Goal: Information Seeking & Learning: Learn about a topic

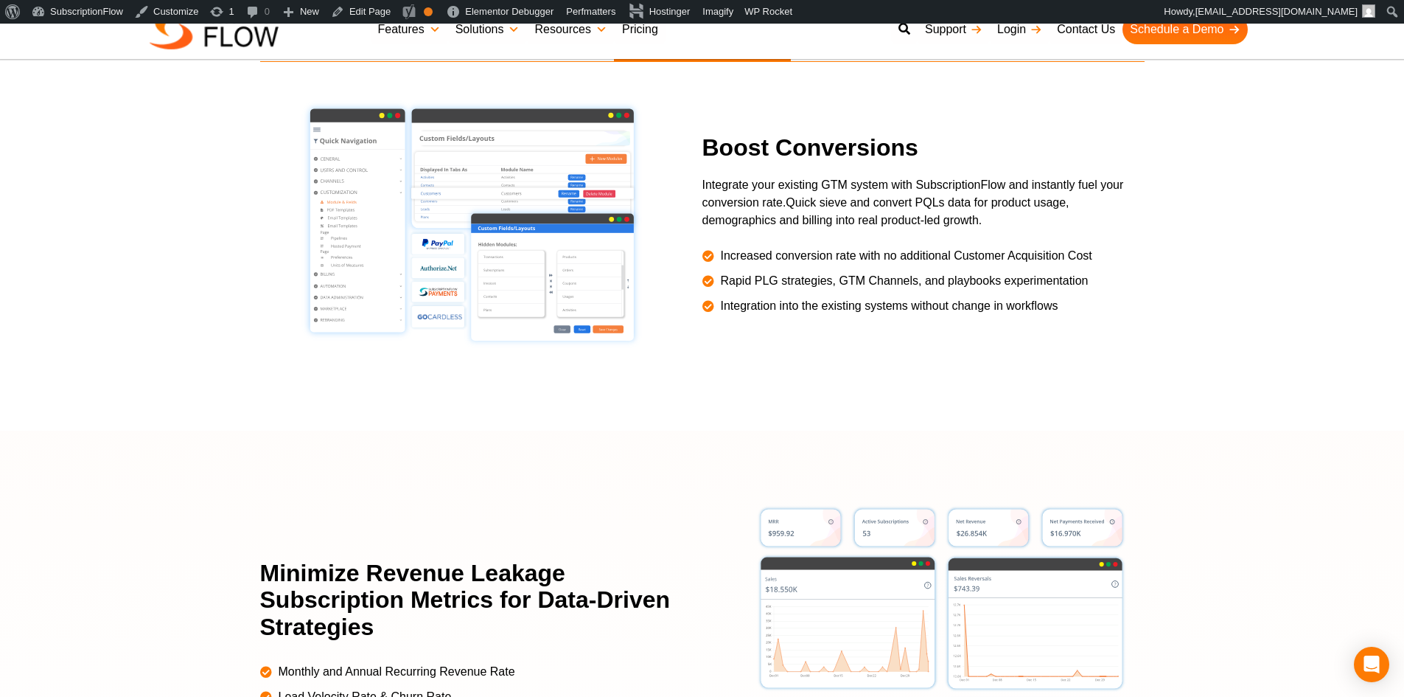
scroll to position [2654, 0]
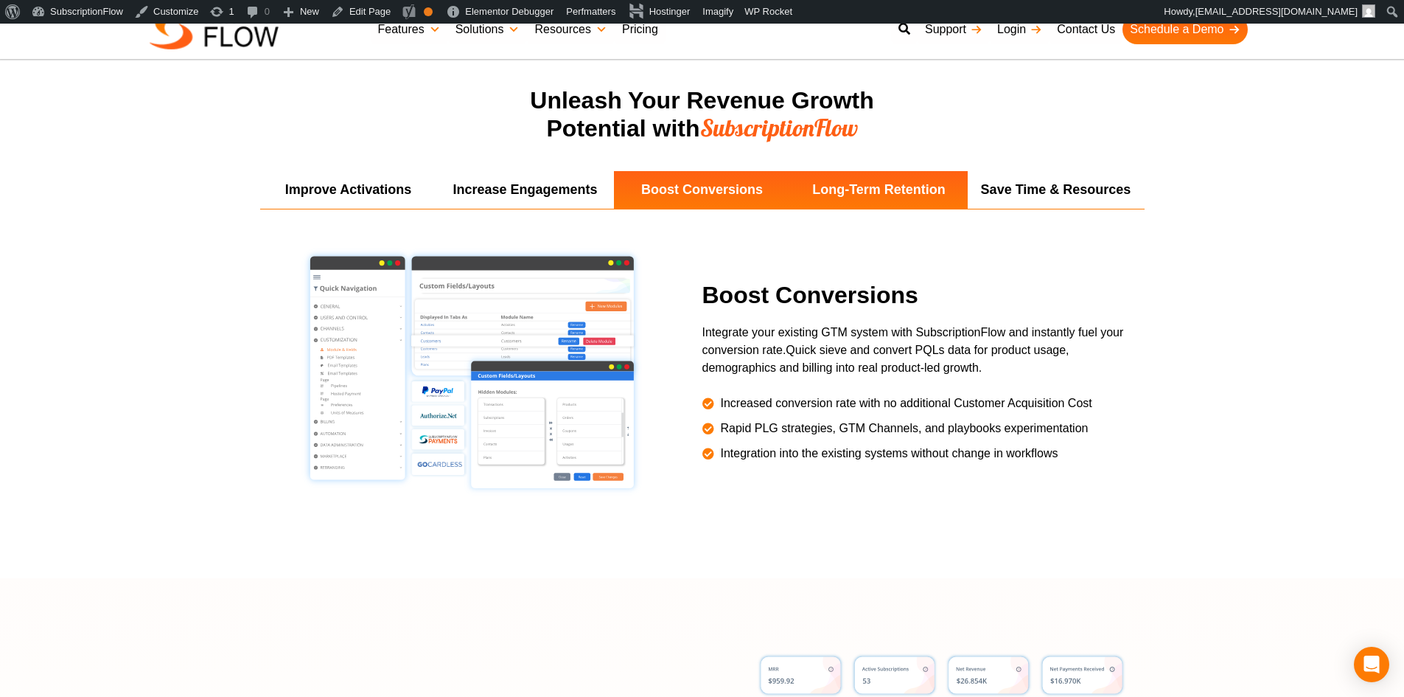
click at [885, 197] on li "Long-Term Retention" at bounding box center [879, 190] width 177 height 38
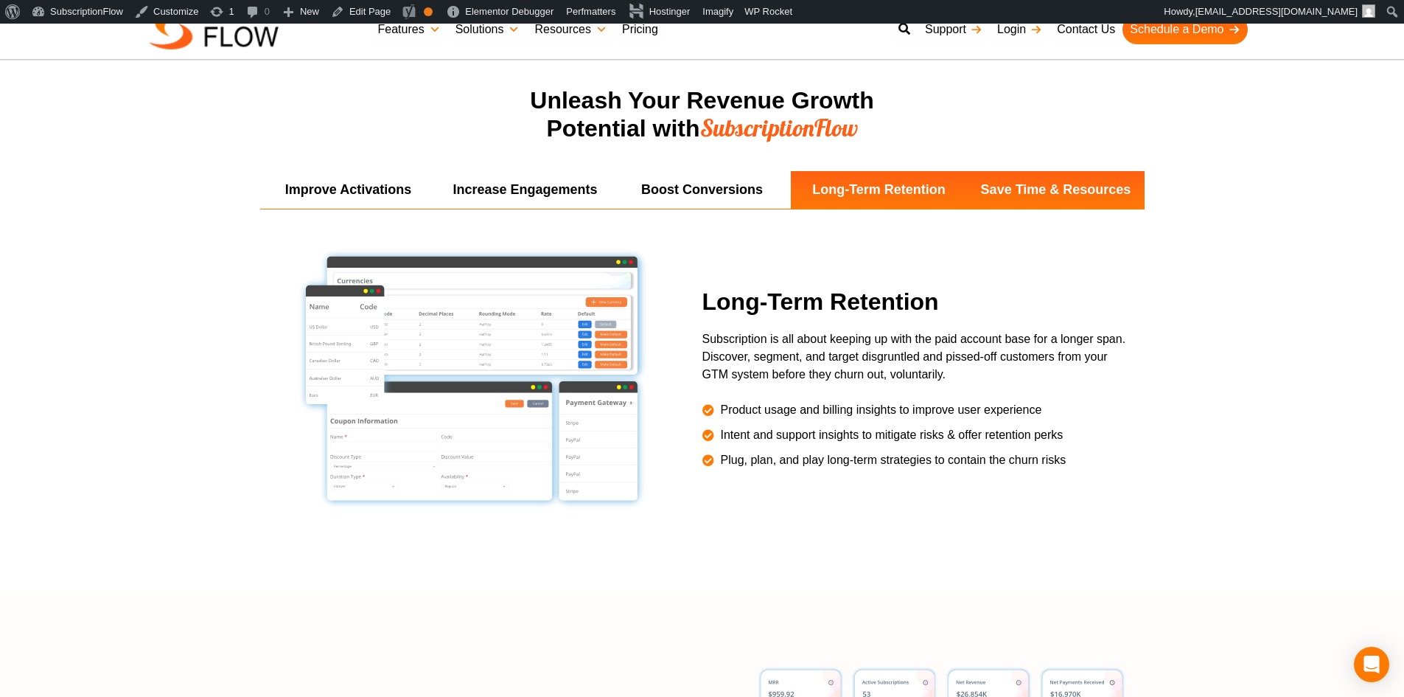
click at [1018, 193] on li "Save Time & Resources" at bounding box center [1056, 190] width 177 height 38
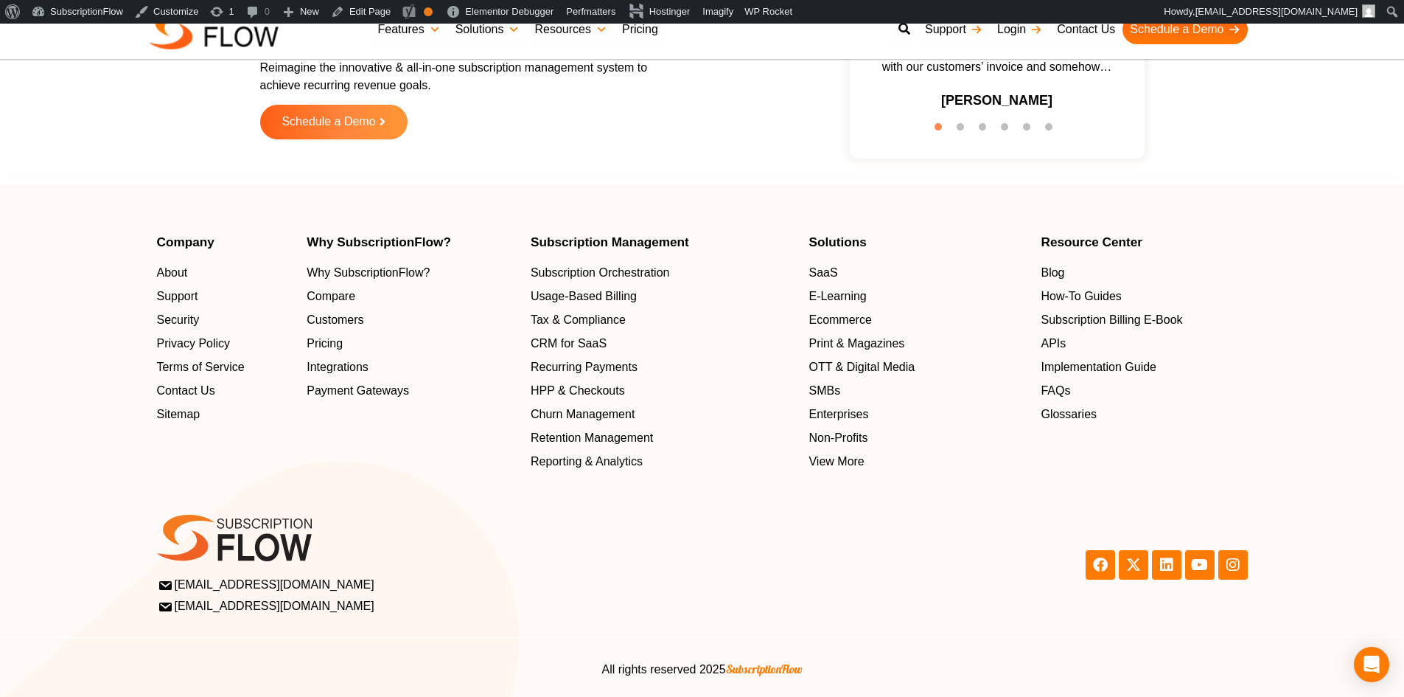
scroll to position [4718, 0]
click at [1064, 271] on span "Blog" at bounding box center [1056, 271] width 24 height 18
click at [1031, 128] on button "5" at bounding box center [1030, 129] width 15 height 15
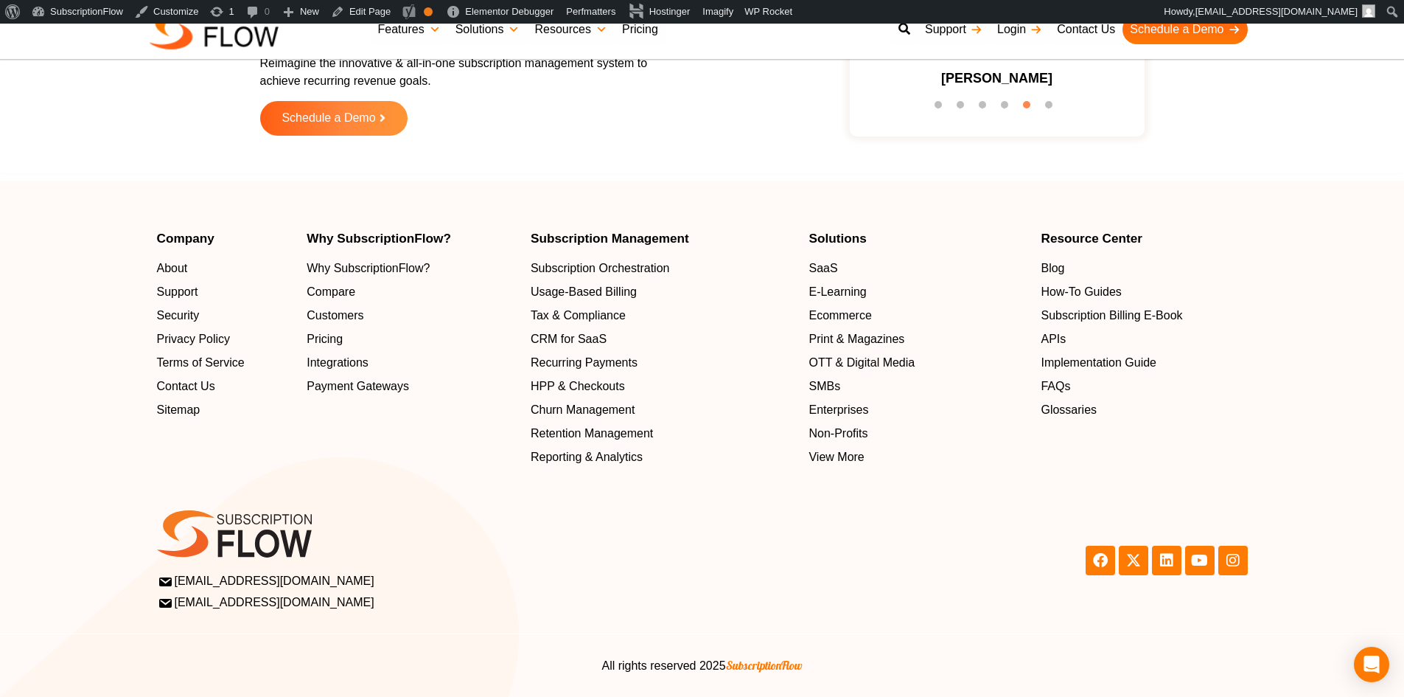
scroll to position [4777, 0]
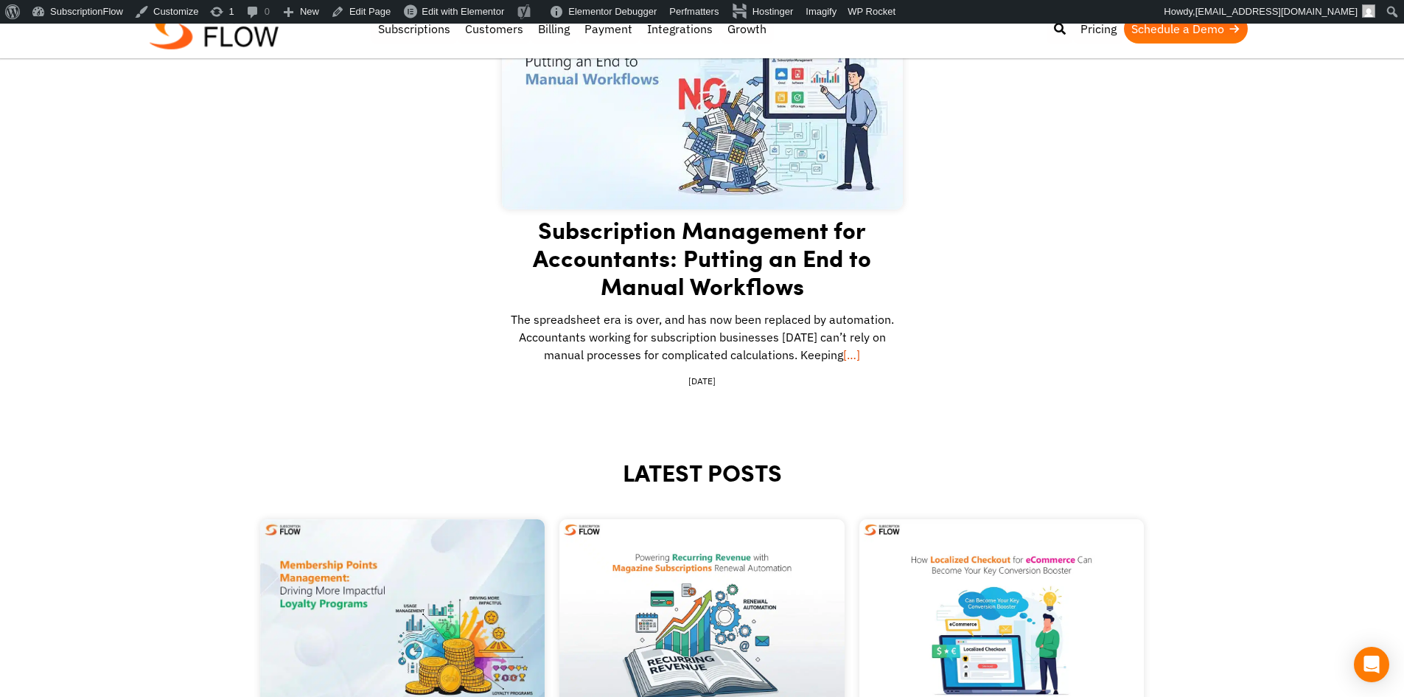
click at [843, 352] on link "[…]" at bounding box center [851, 354] width 17 height 15
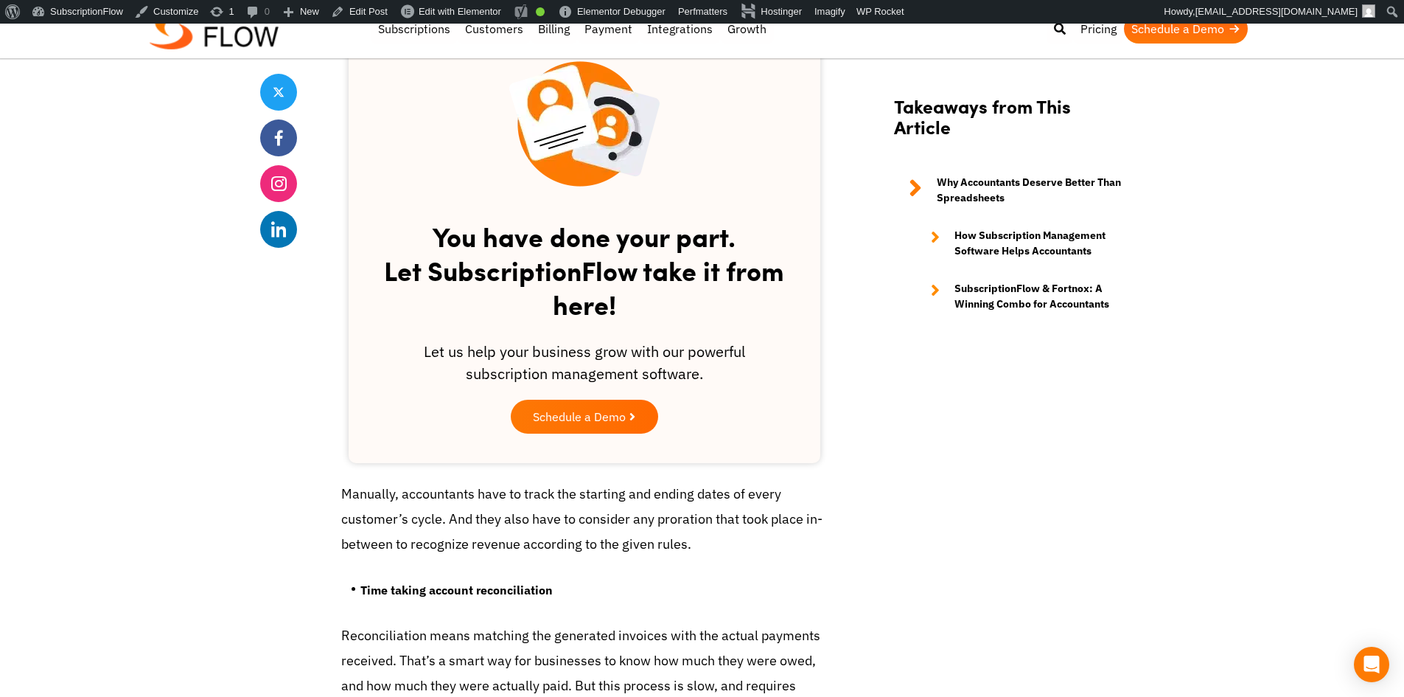
scroll to position [1917, 0]
click at [587, 416] on span "Schedule a Demo" at bounding box center [579, 416] width 97 height 13
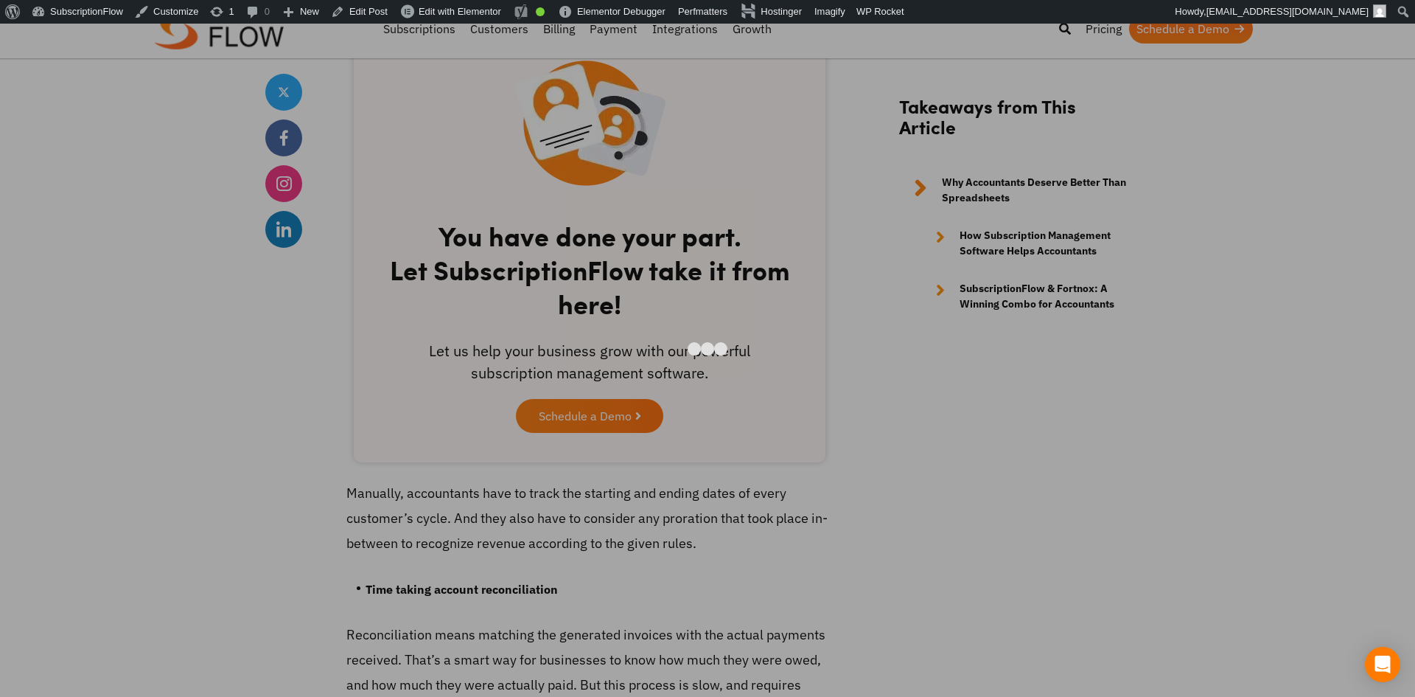
click at [1143, 447] on div at bounding box center [707, 348] width 1415 height 697
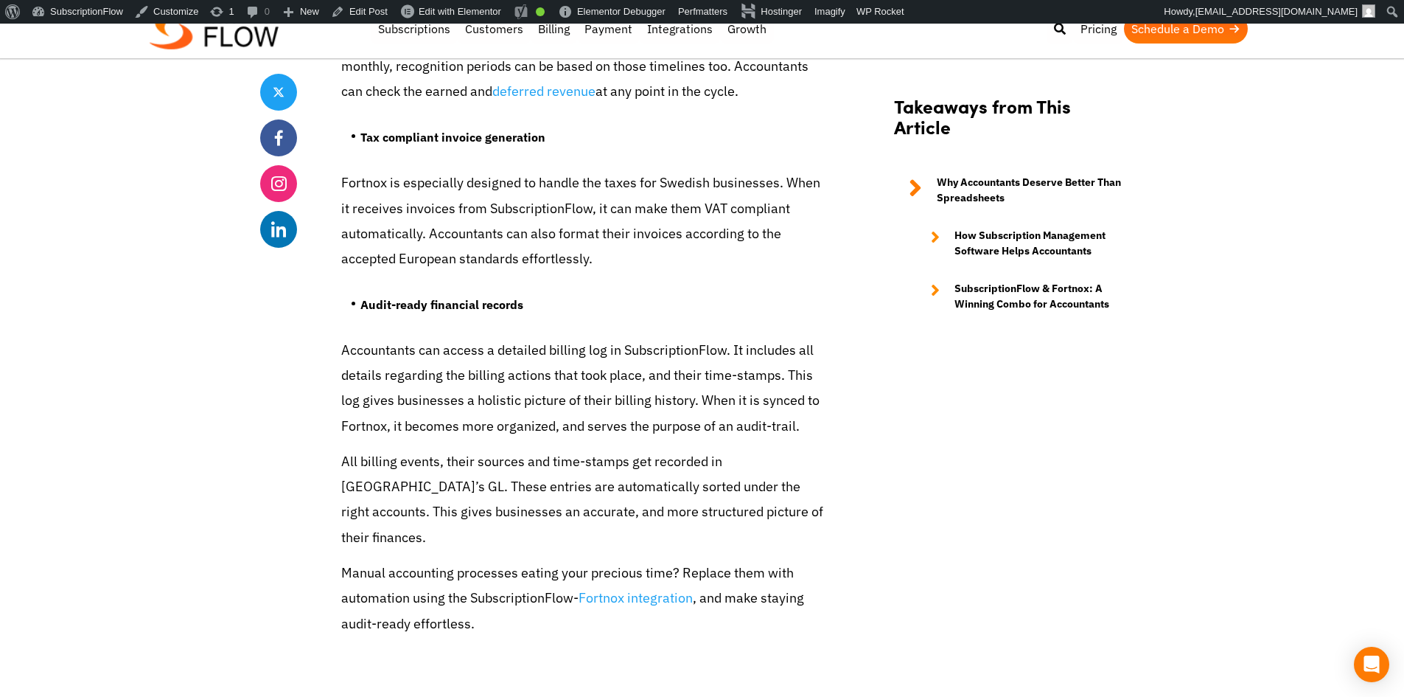
scroll to position [5012, 0]
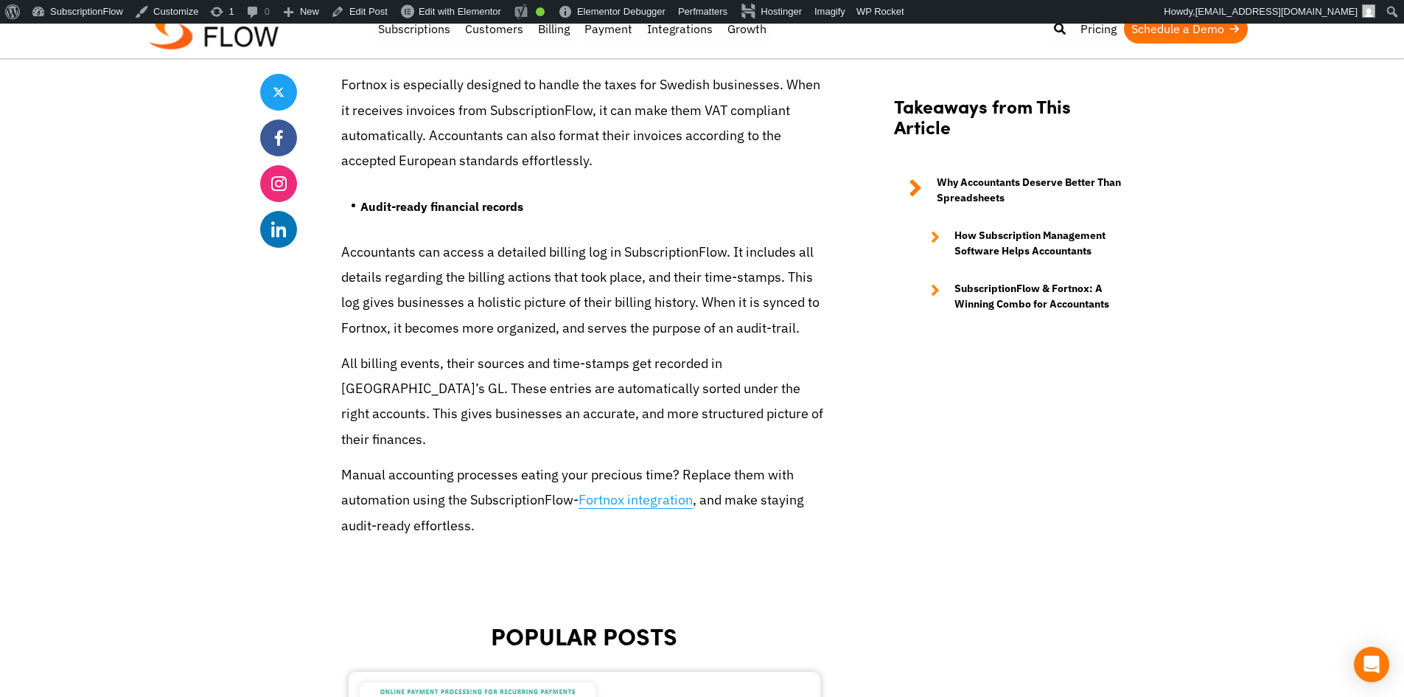
click at [645, 491] on link "Fortnox integration" at bounding box center [636, 500] width 114 height 18
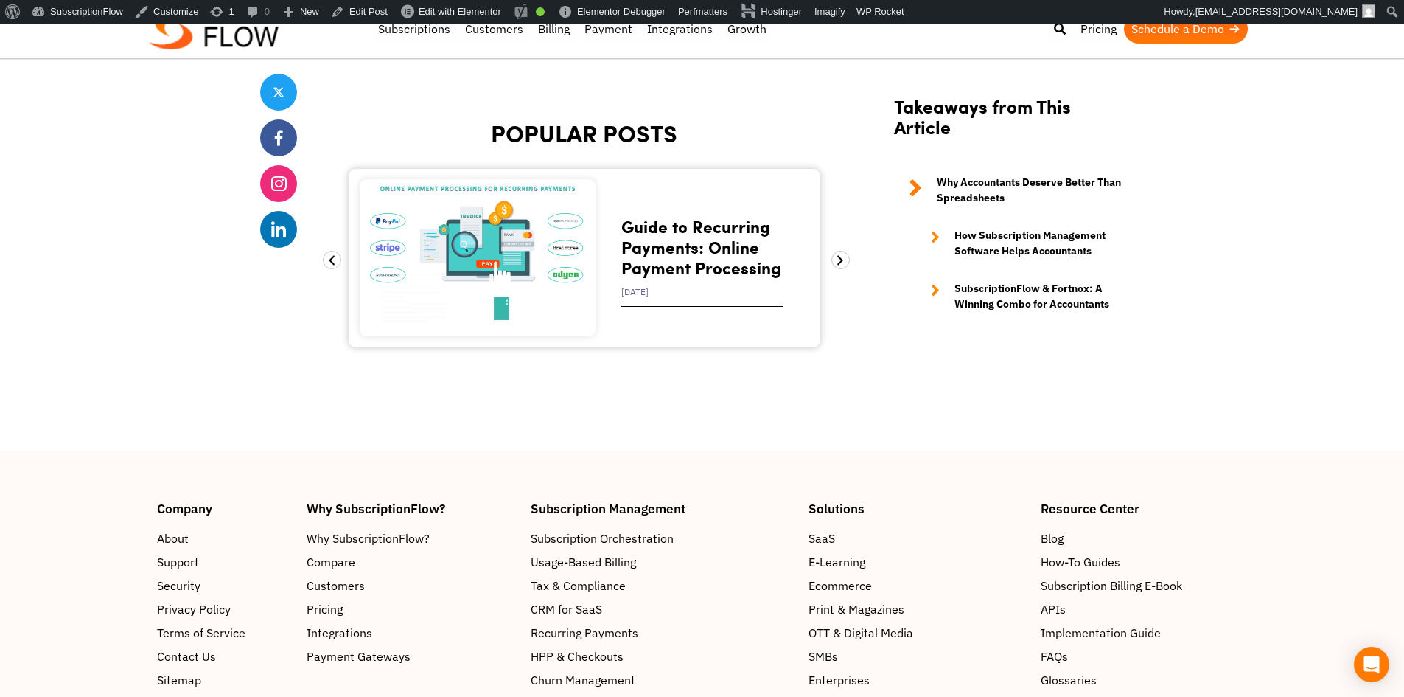
scroll to position [5528, 0]
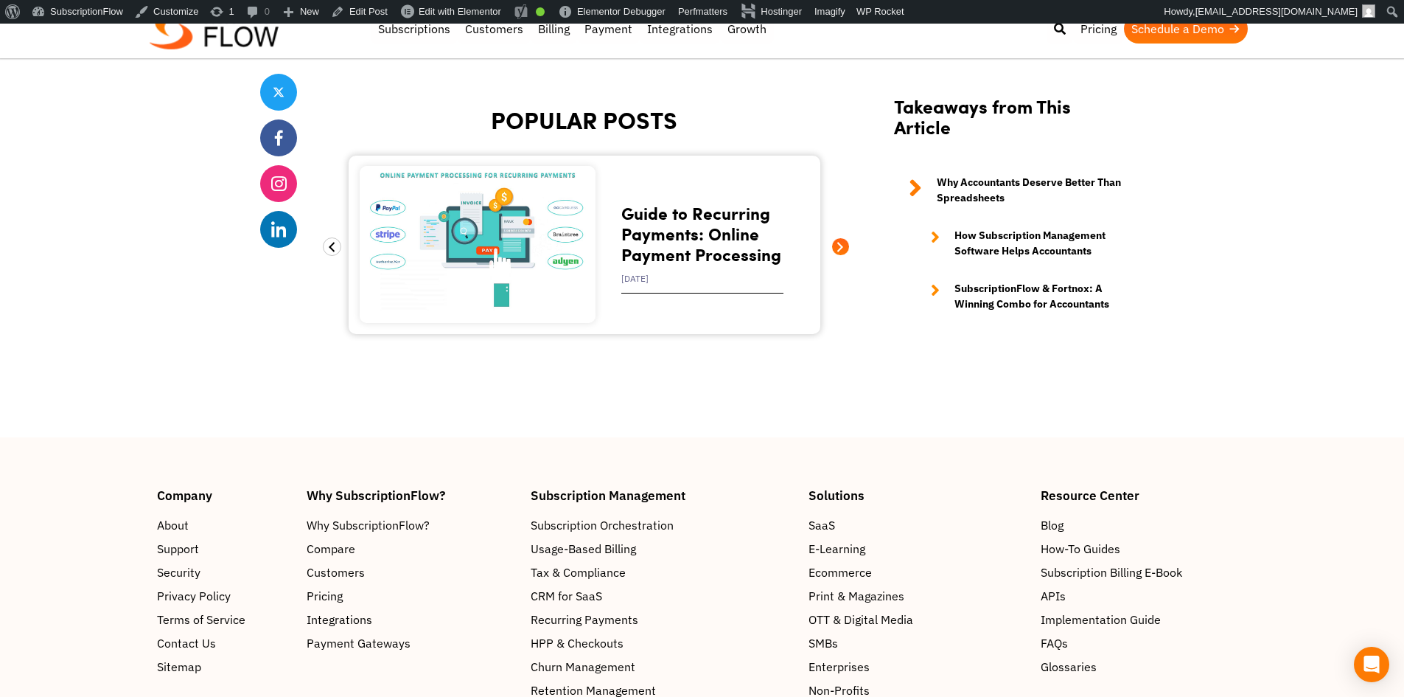
click at [845, 237] on span at bounding box center [840, 246] width 18 height 18
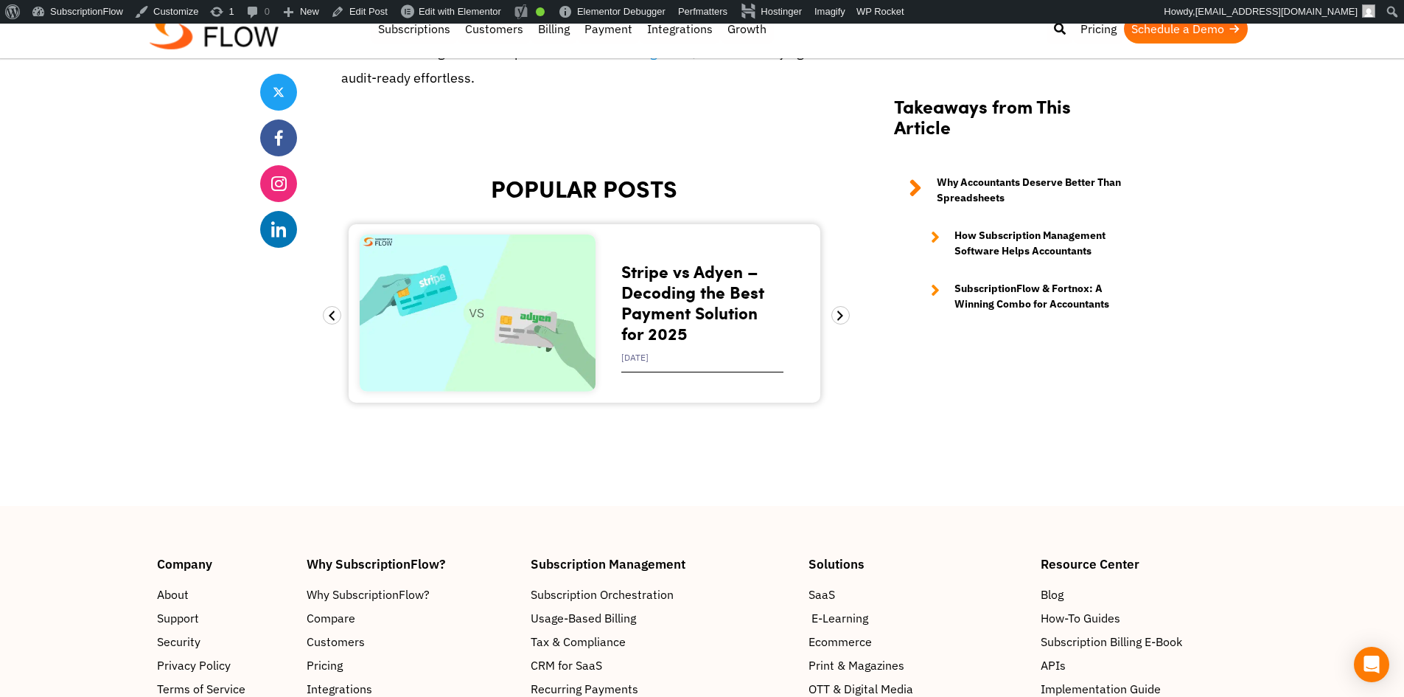
scroll to position [5381, 0]
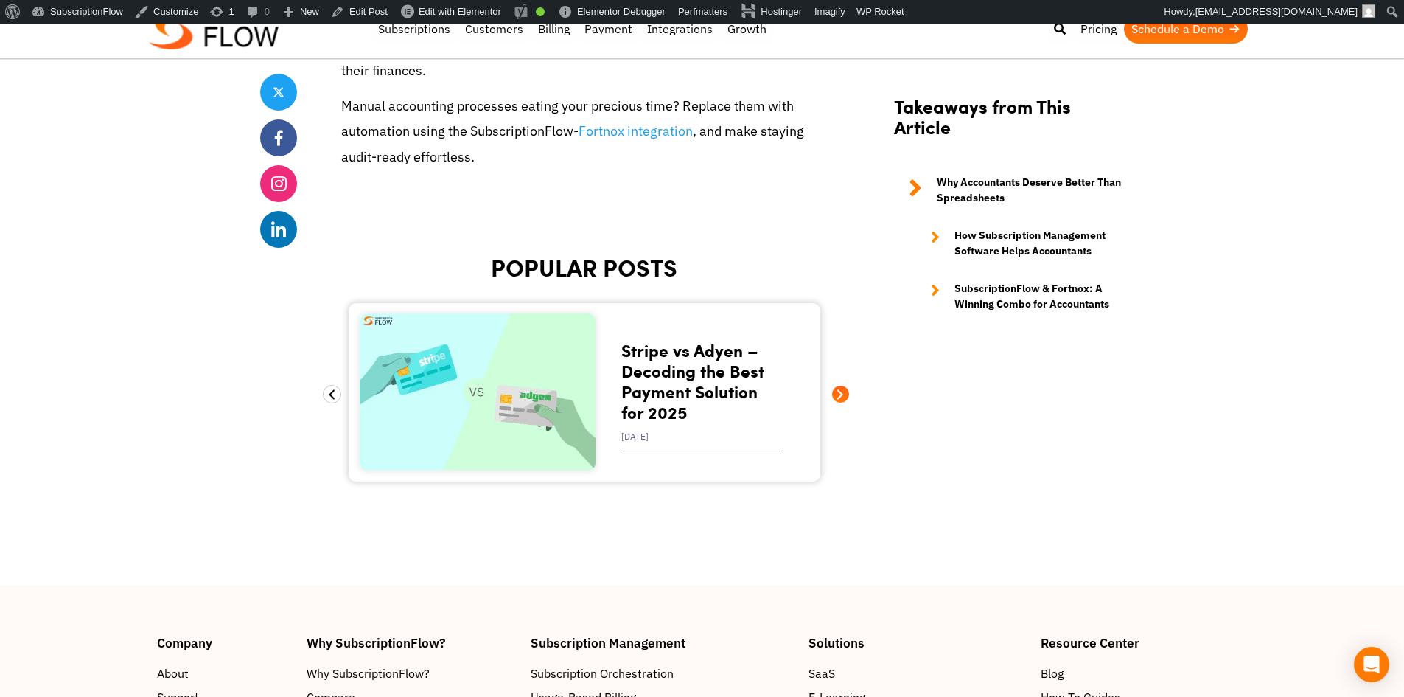
click at [843, 385] on span at bounding box center [840, 394] width 18 height 18
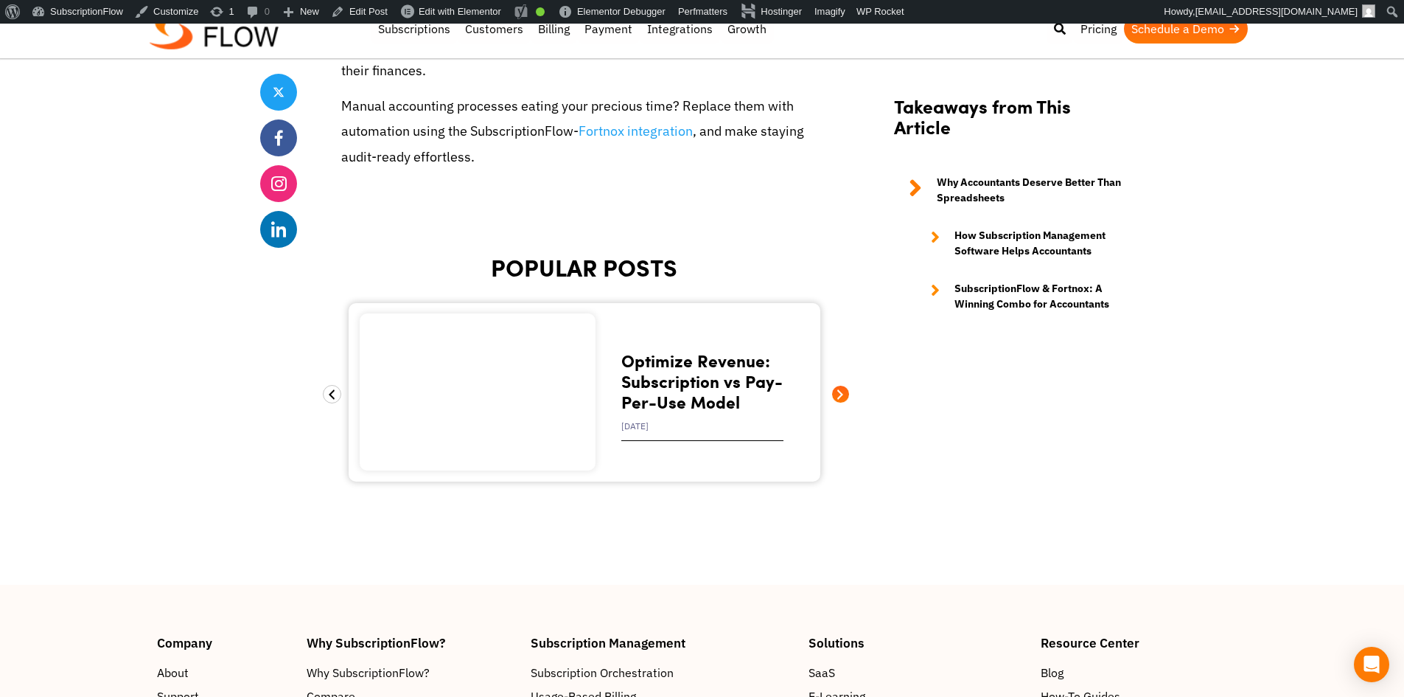
click at [843, 385] on span at bounding box center [840, 394] width 18 height 18
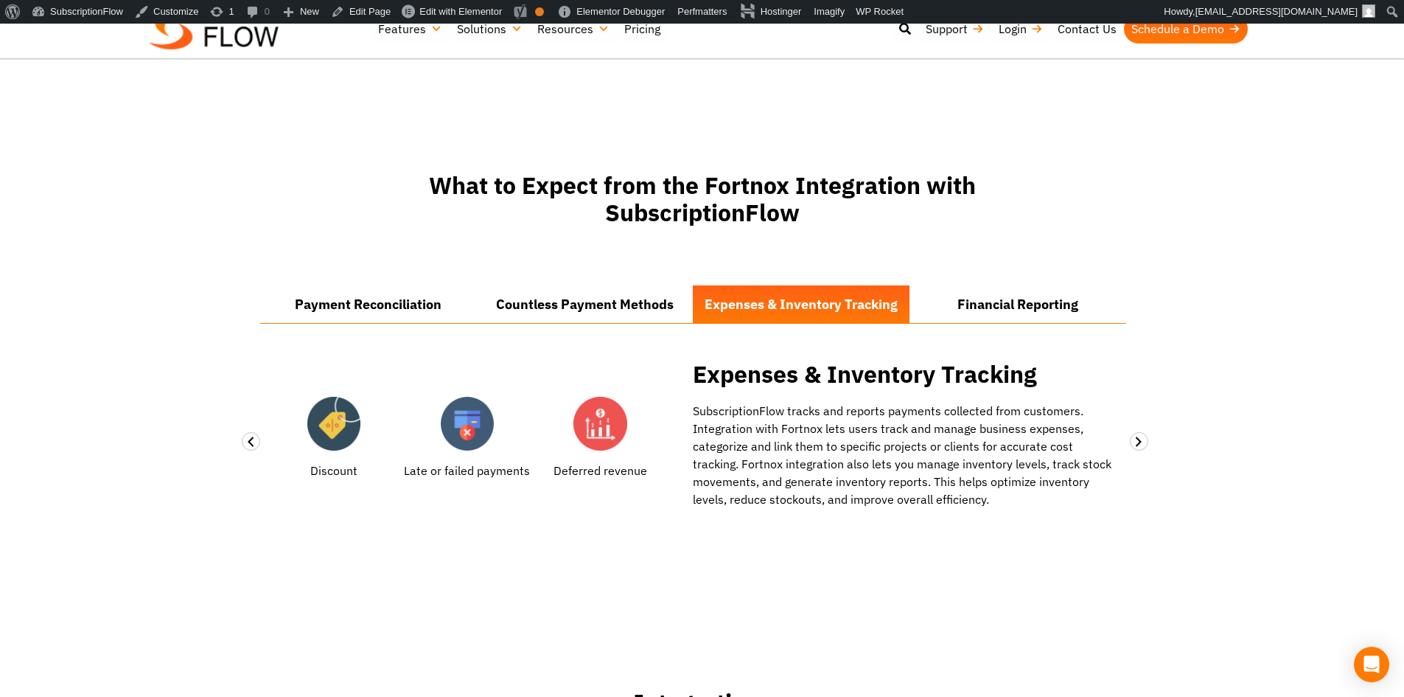
scroll to position [1106, 0]
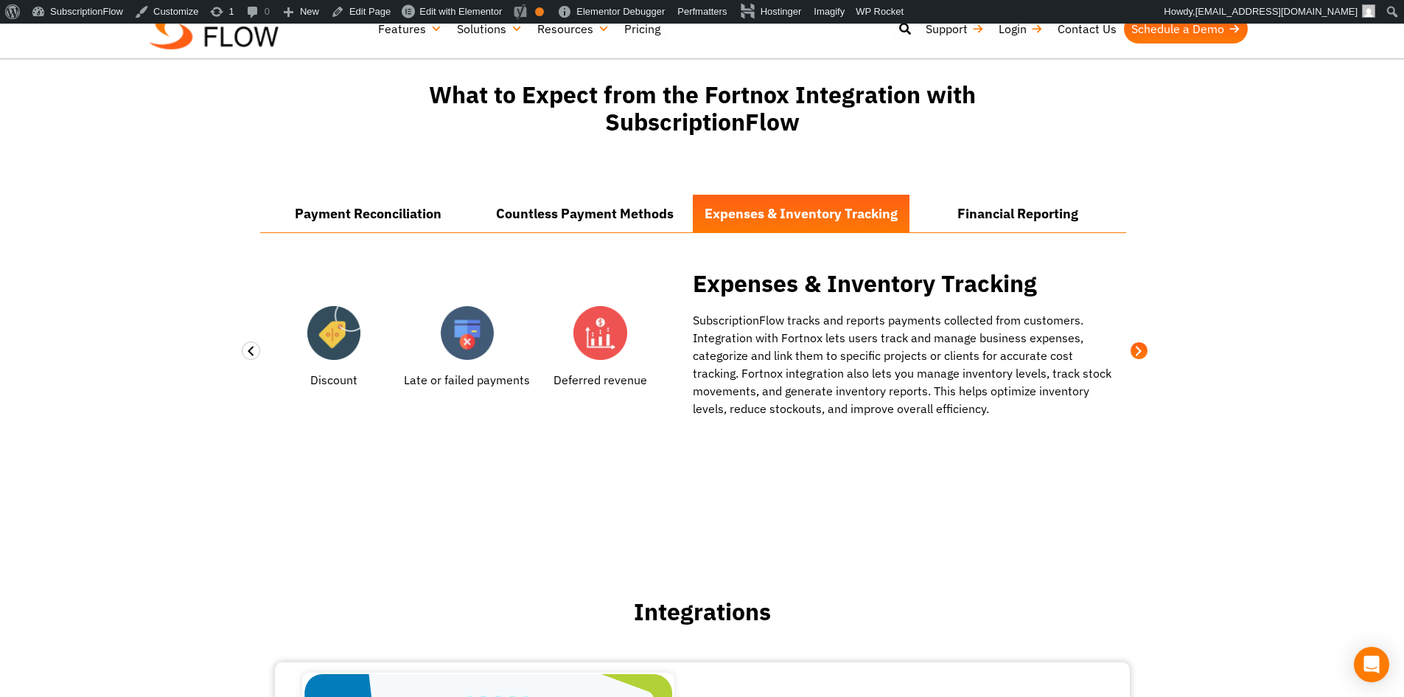
click at [1131, 349] on span at bounding box center [1139, 350] width 18 height 18
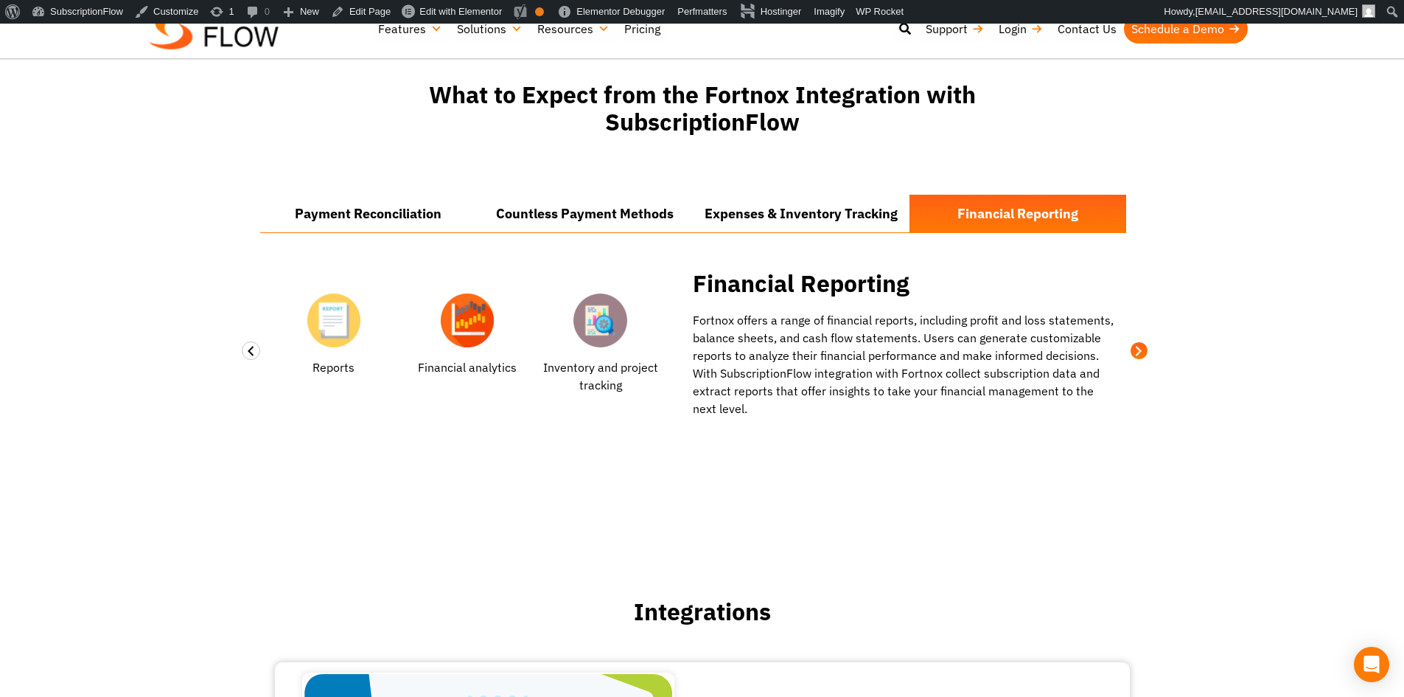
click at [1131, 349] on span at bounding box center [1139, 350] width 18 height 18
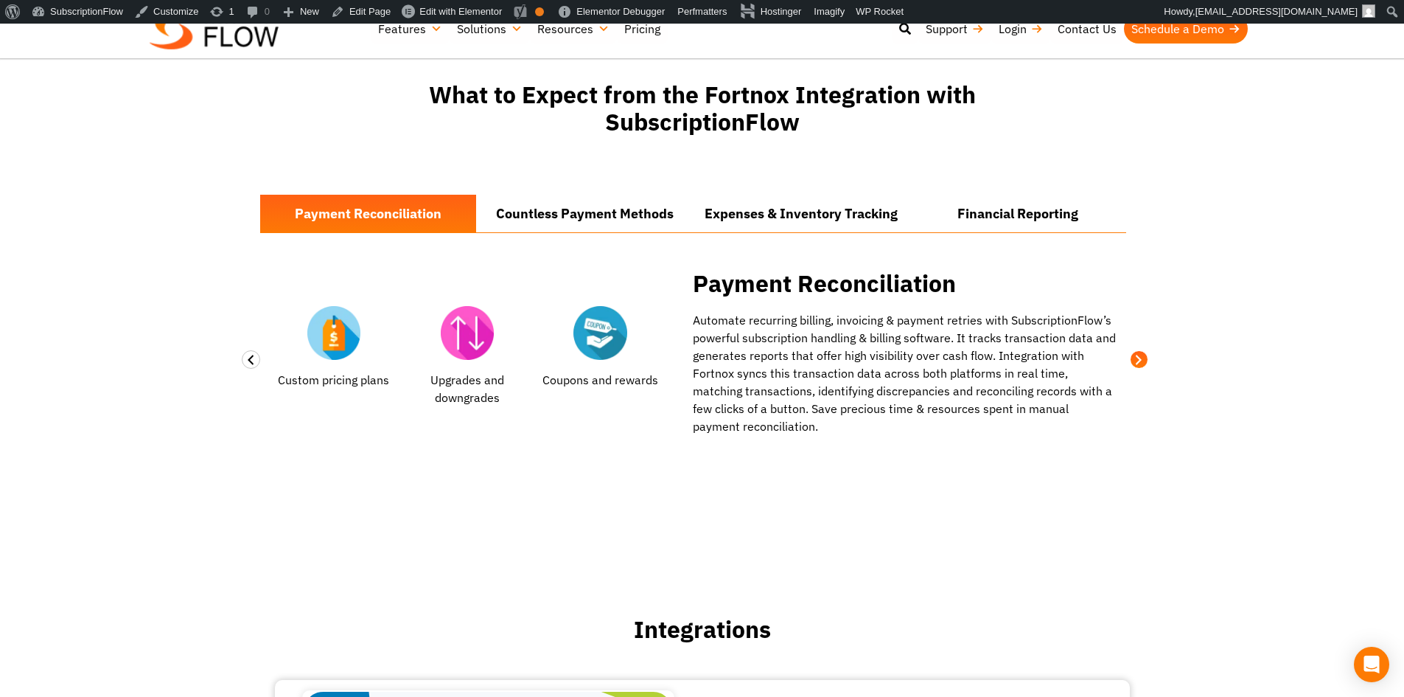
click at [1131, 349] on div "Payment Reconciliation Countless Payment Methods Expenses & Inventory Tracking …" at bounding box center [702, 312] width 885 height 281
click at [1136, 361] on span at bounding box center [1139, 359] width 18 height 18
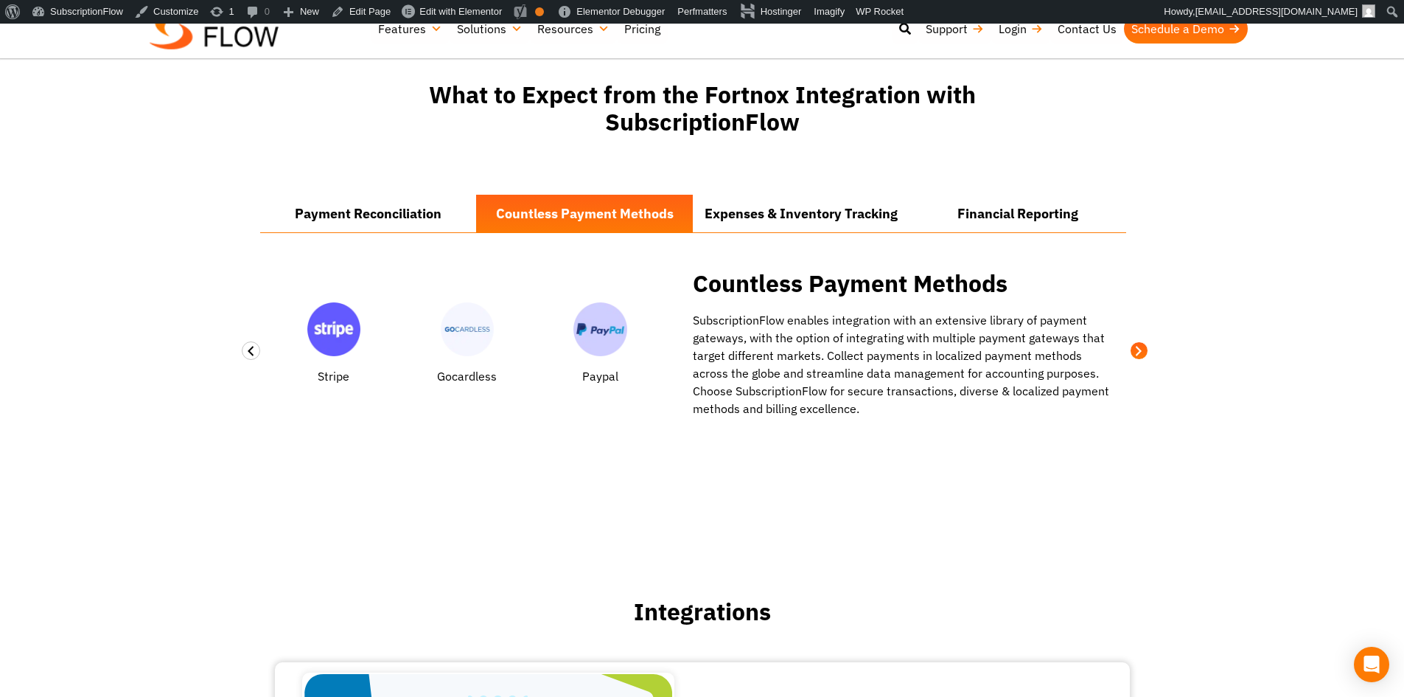
click at [1136, 361] on div "Payment Reconciliation Countless Payment Methods Expenses & Inventory Tracking …" at bounding box center [702, 303] width 885 height 263
click at [1138, 352] on span at bounding box center [1139, 350] width 18 height 18
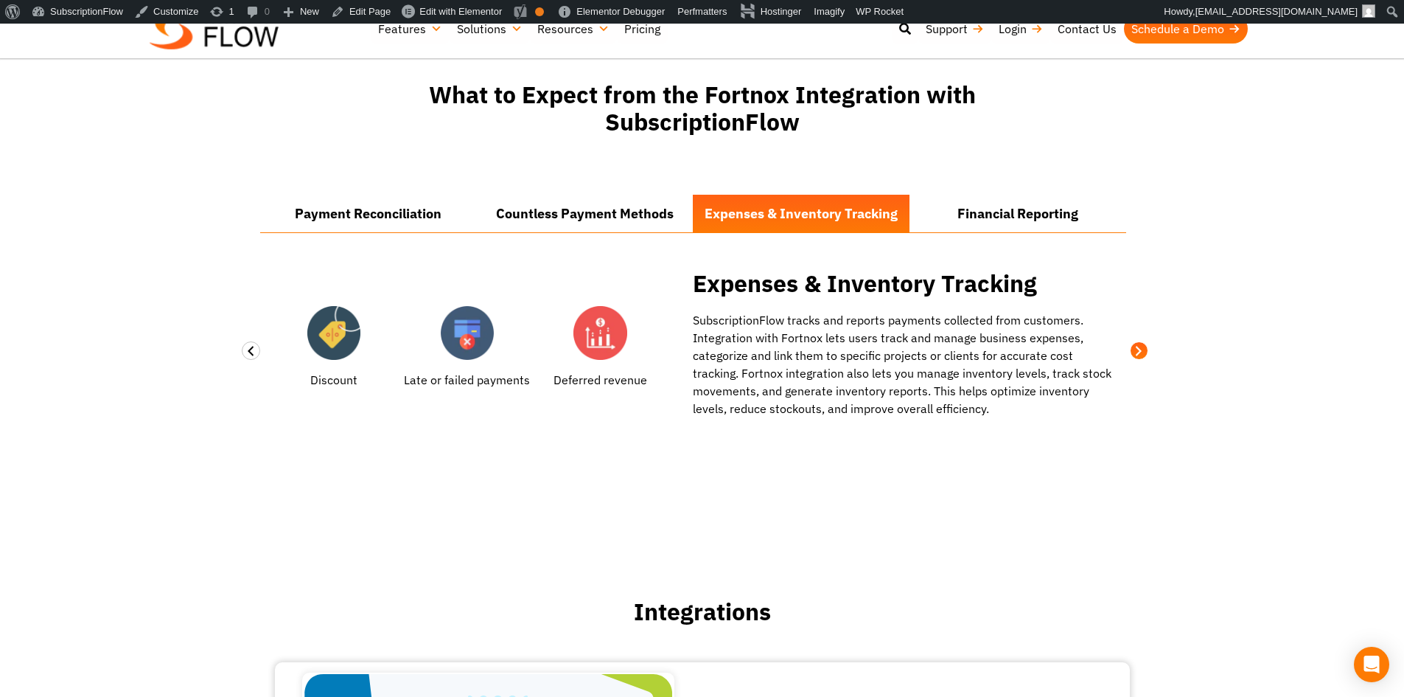
click at [1138, 352] on span at bounding box center [1139, 350] width 18 height 18
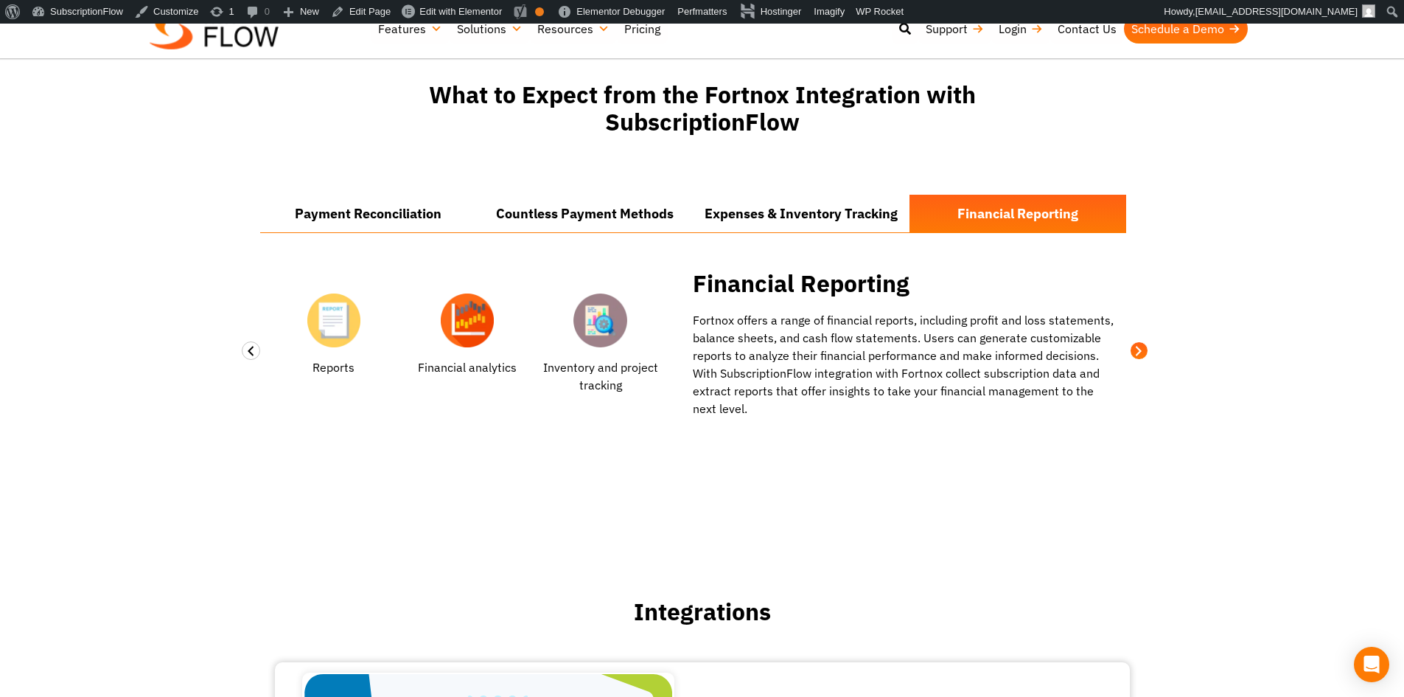
click at [1138, 352] on span at bounding box center [1139, 350] width 18 height 18
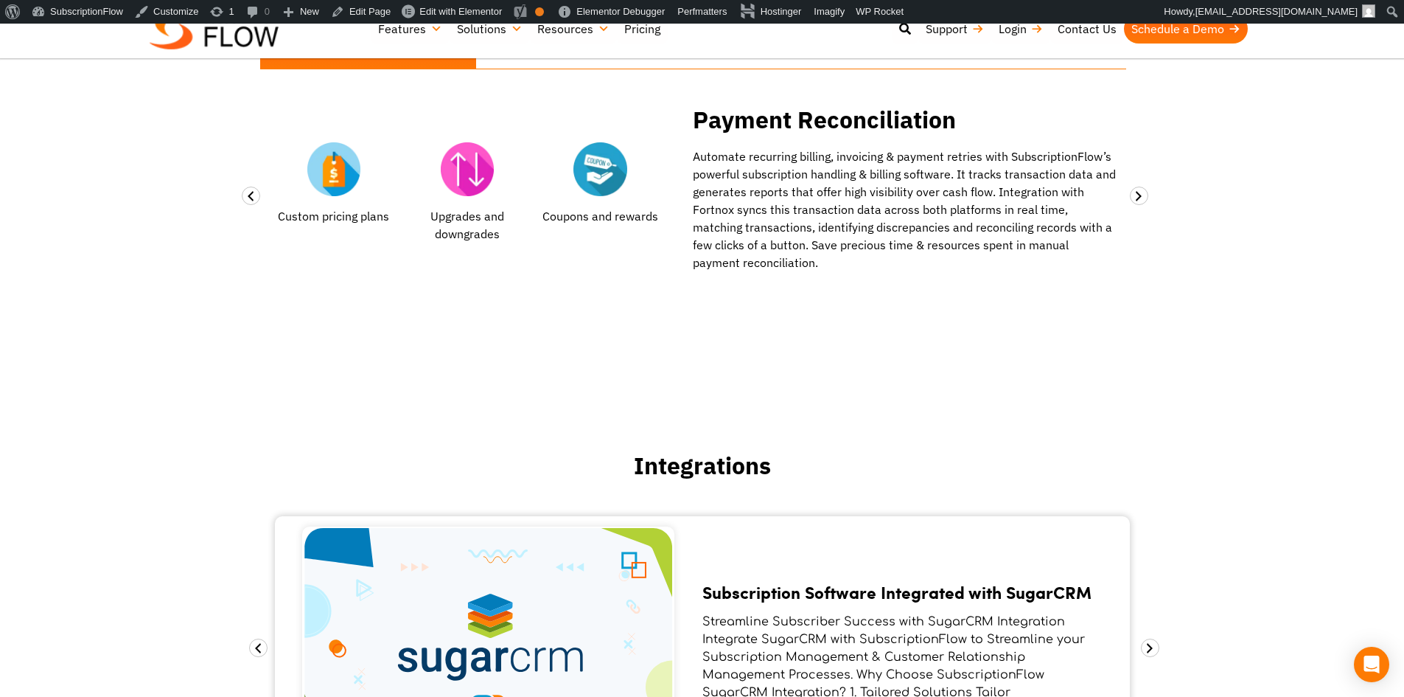
scroll to position [1474, 0]
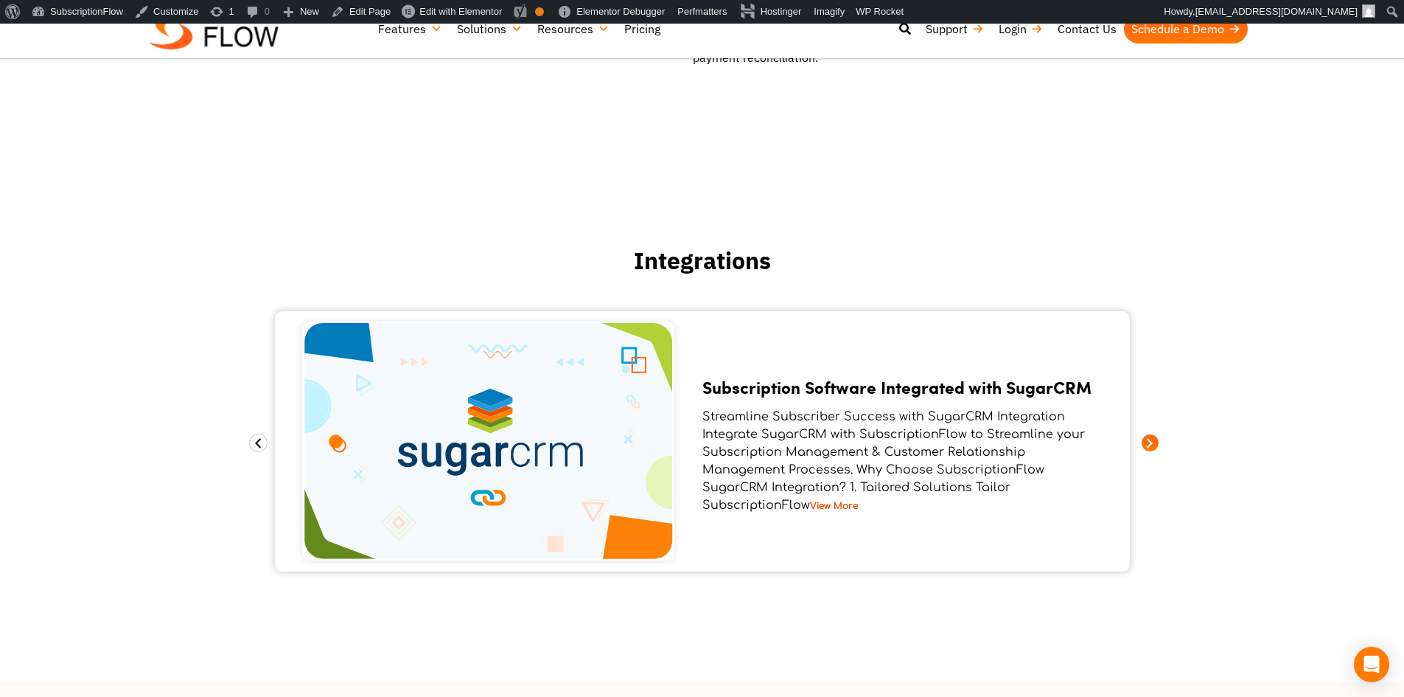
click at [1148, 438] on span at bounding box center [1150, 442] width 18 height 18
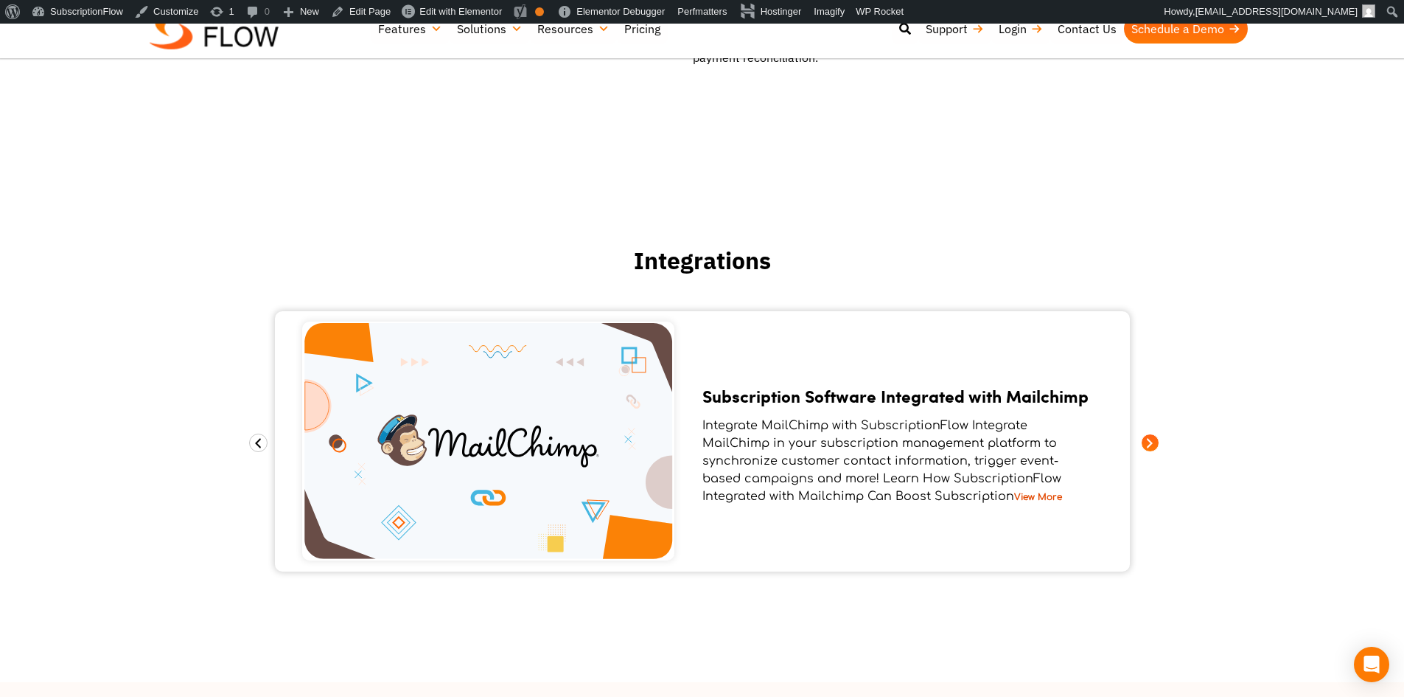
click at [1148, 438] on span at bounding box center [1150, 442] width 18 height 18
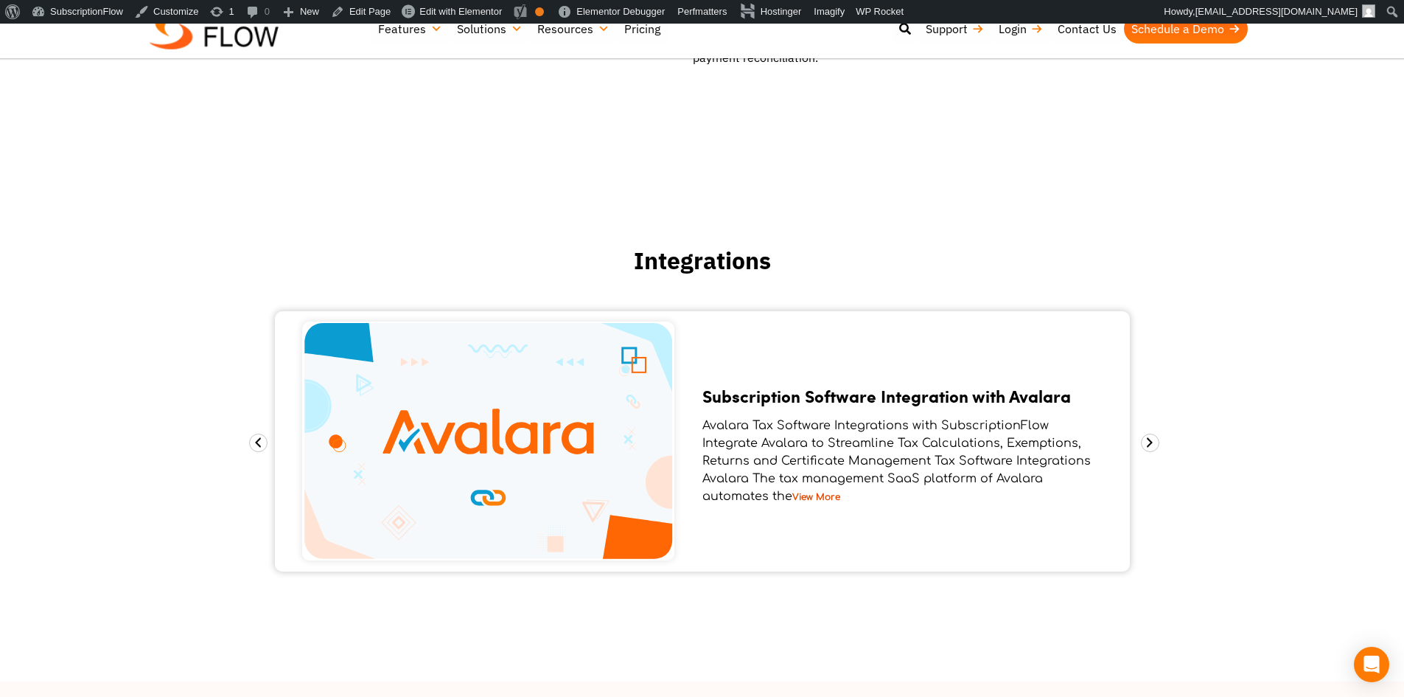
click at [832, 497] on link "View More" at bounding box center [816, 497] width 48 height 10
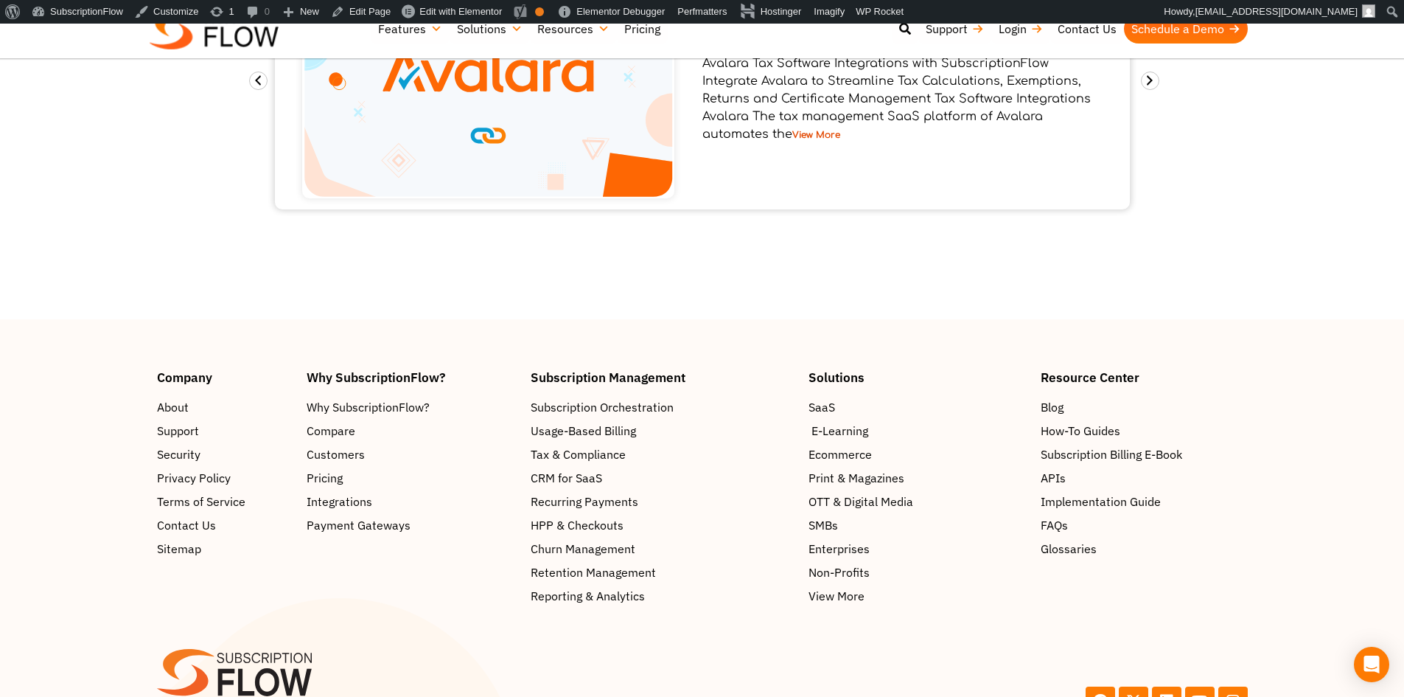
scroll to position [1917, 0]
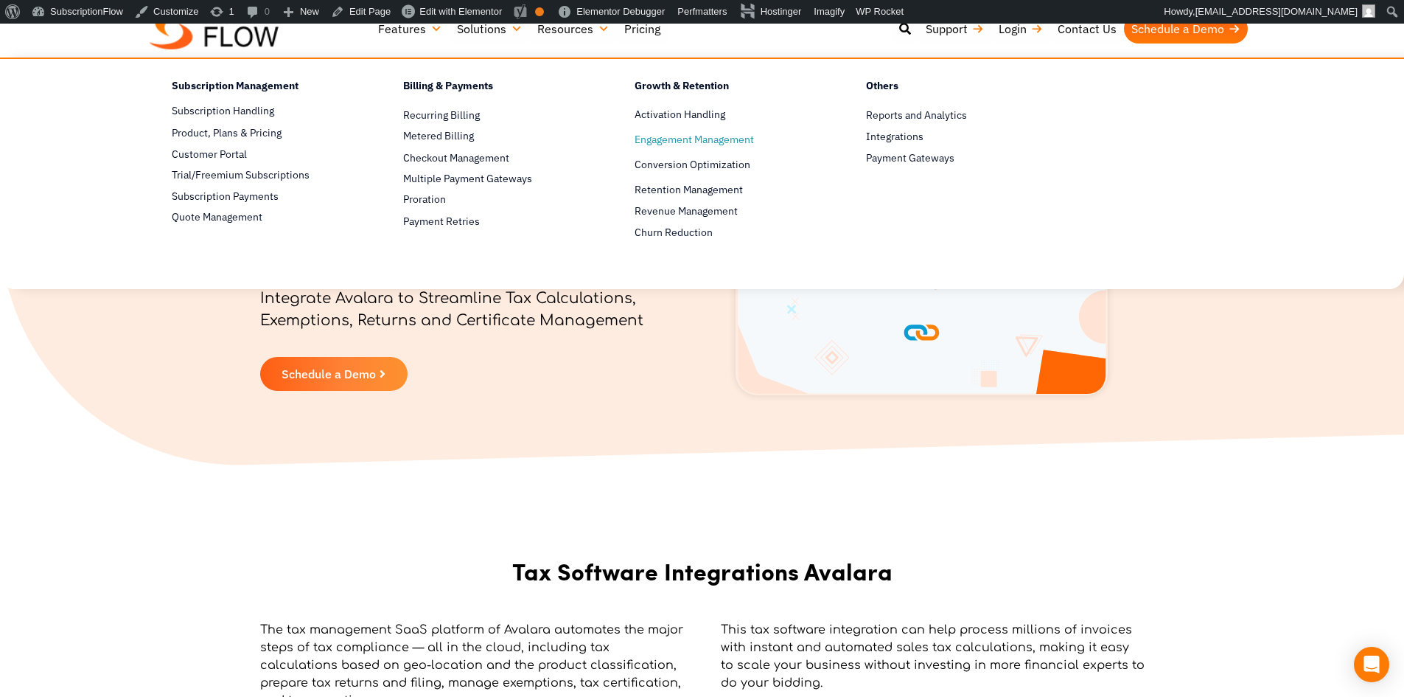
click at [667, 133] on link "Engagement Management" at bounding box center [725, 140] width 180 height 18
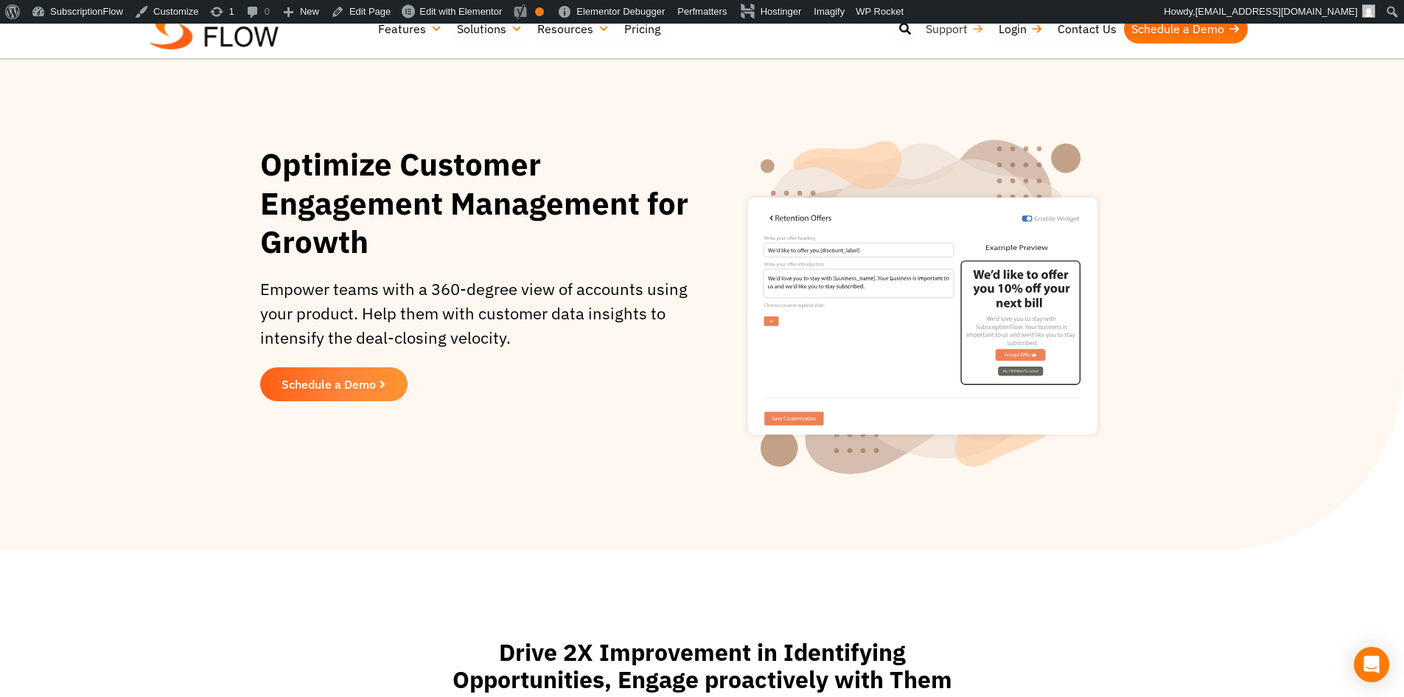
click at [938, 30] on link "Support" at bounding box center [954, 28] width 73 height 29
click at [899, 31] on icon at bounding box center [905, 29] width 12 height 12
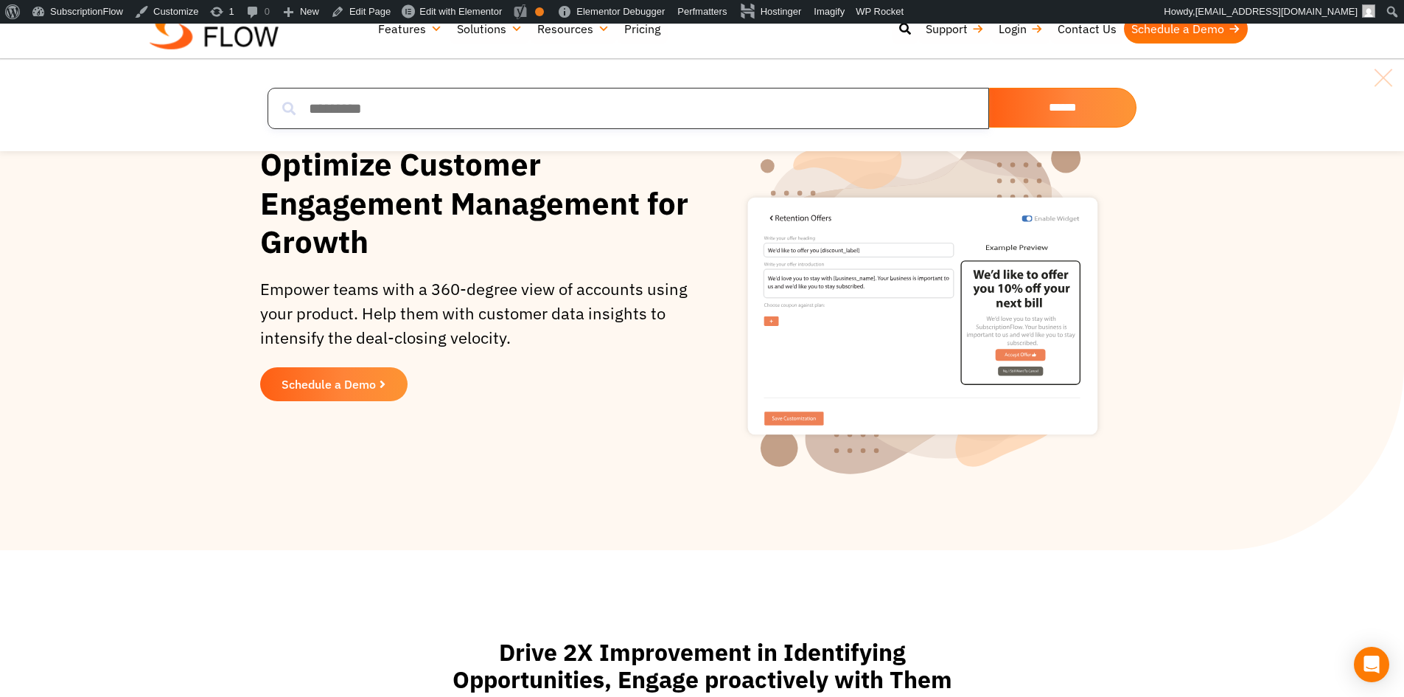
click at [770, 109] on input "search" at bounding box center [629, 108] width 722 height 41
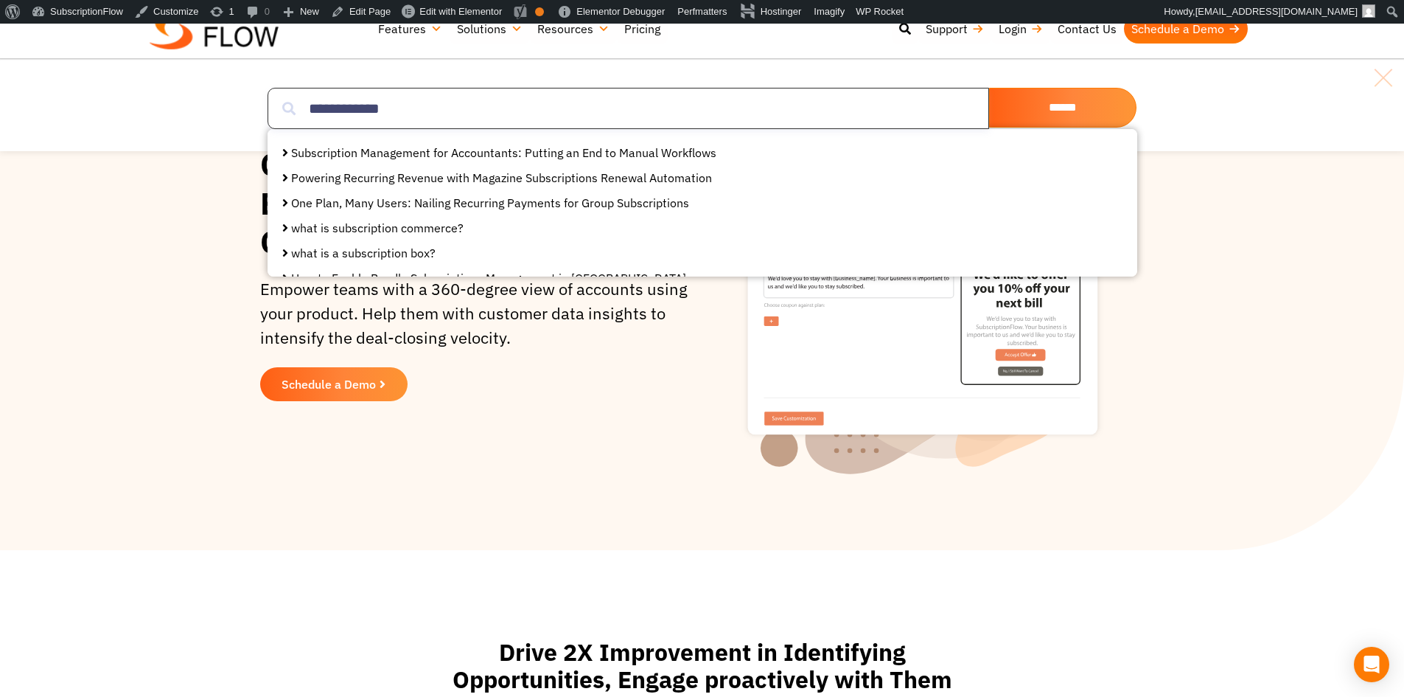
type input "**********"
click at [446, 223] on link "what is subscription commerce?" at bounding box center [377, 227] width 172 height 15
click at [604, 204] on link "One Plan, Many Users: Nailing Recurring Payments for Group Subscriptions" at bounding box center [490, 202] width 398 height 15
click at [596, 162] on li "Powering Recurring Revenue with Magazine Subscriptions Renewal Automation" at bounding box center [702, 173] width 840 height 25
click at [601, 152] on link "Subscription Management for Accountants: Putting an End to Manual Workflows" at bounding box center [503, 152] width 425 height 15
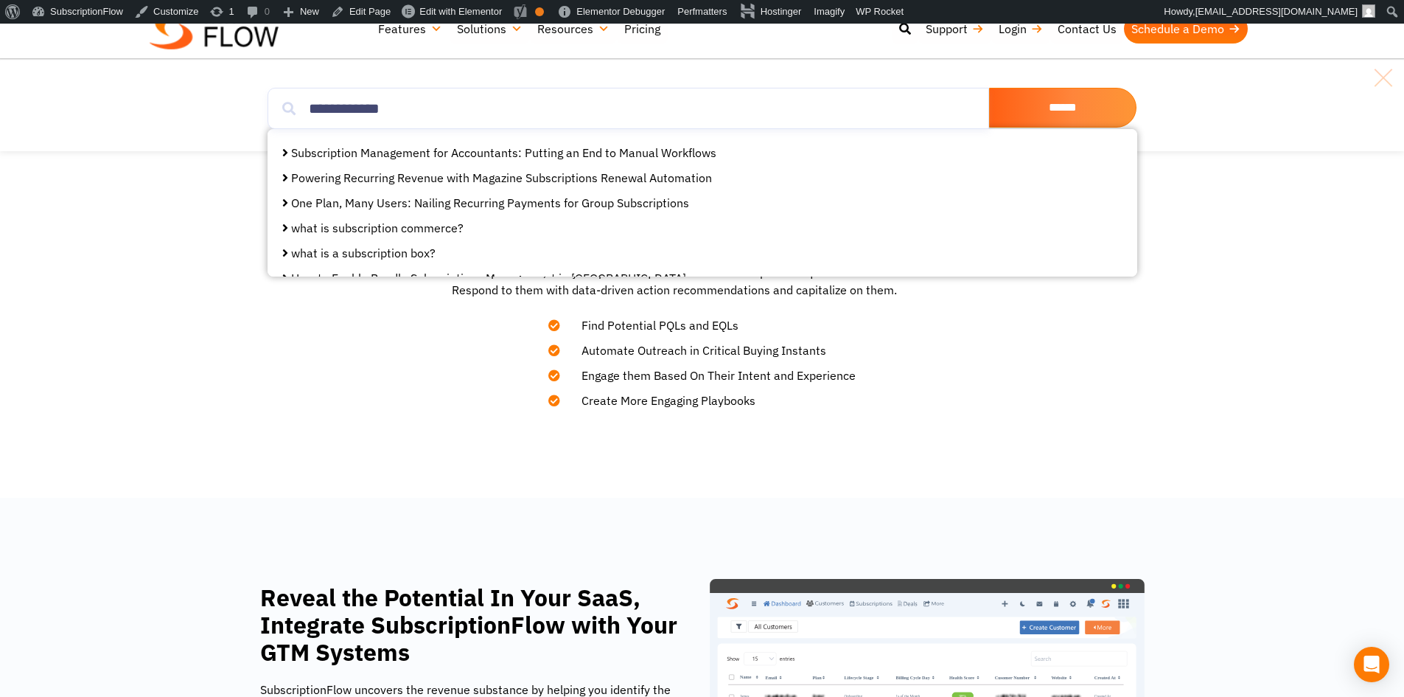
scroll to position [737, 0]
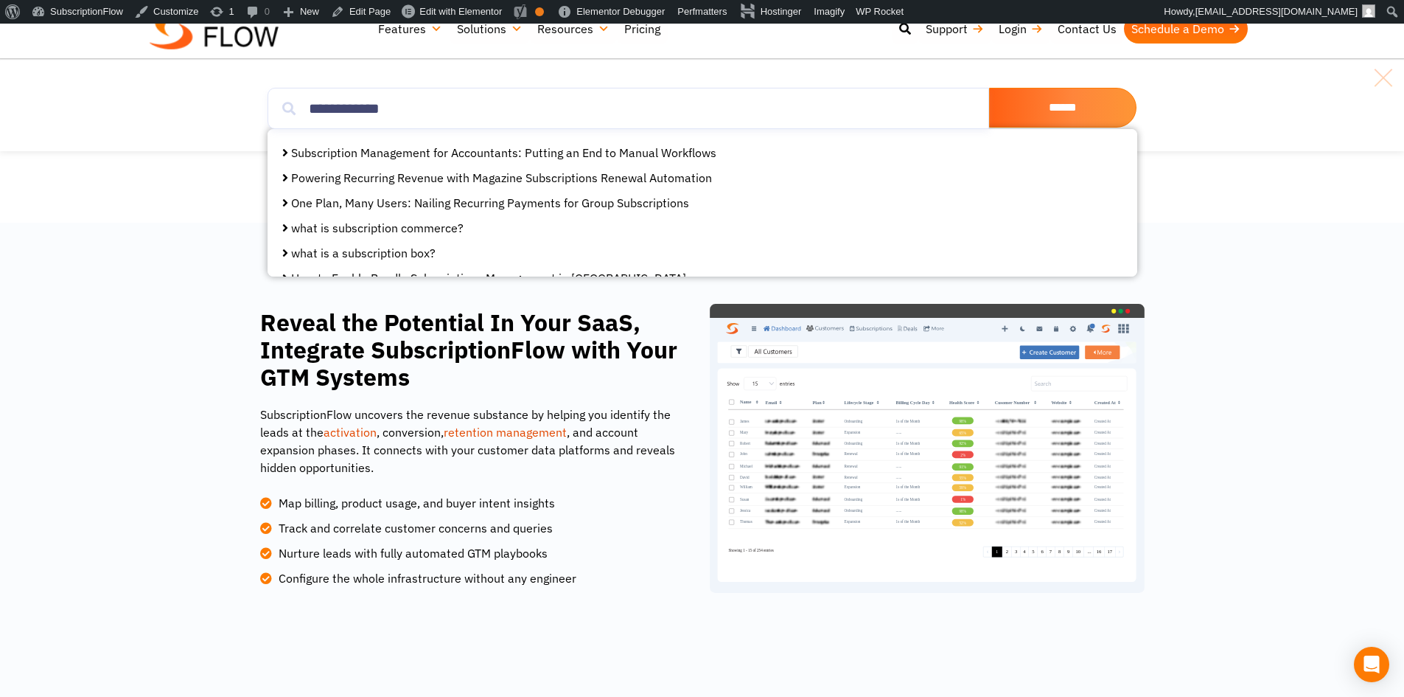
click at [1235, 290] on section "Reveal the Potential In Your SaaS, Integrate SubscriptionFlow with Your GTM Sys…" at bounding box center [702, 448] width 1404 height 451
click at [1388, 80] on link at bounding box center [1384, 78] width 24 height 24
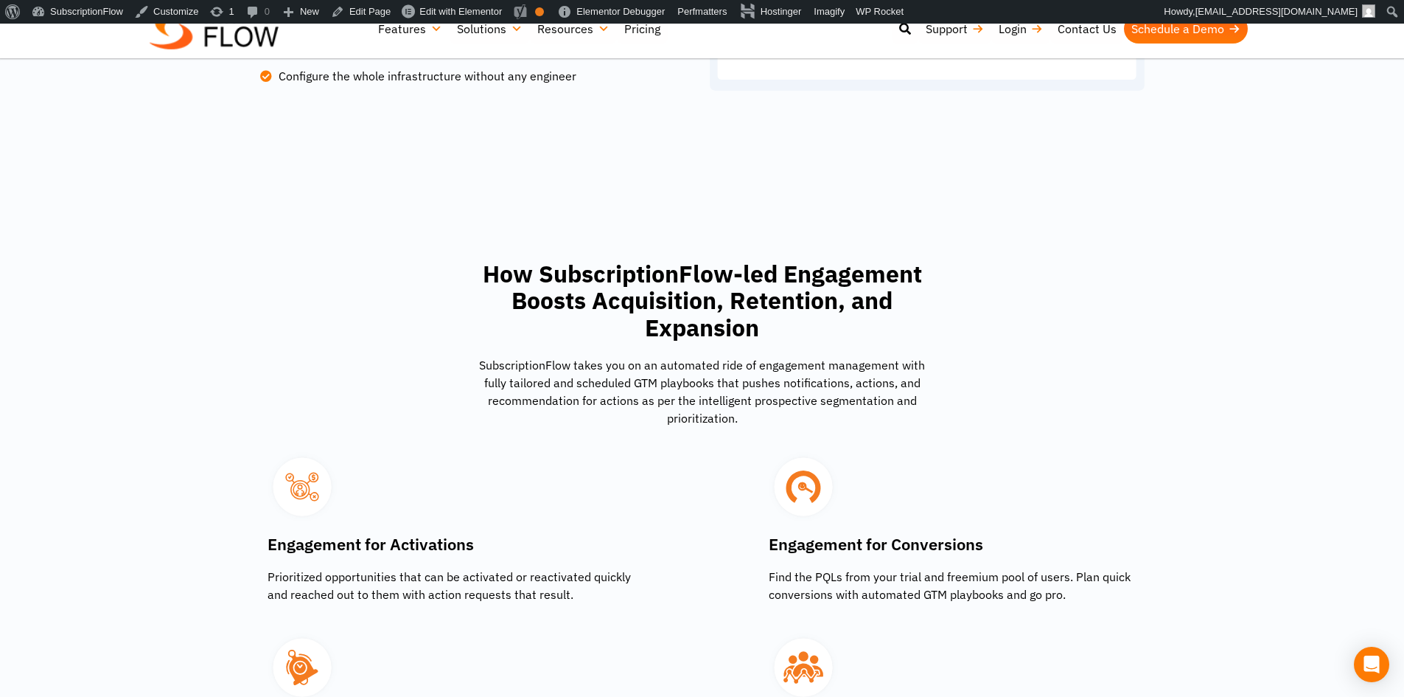
scroll to position [1106, 0]
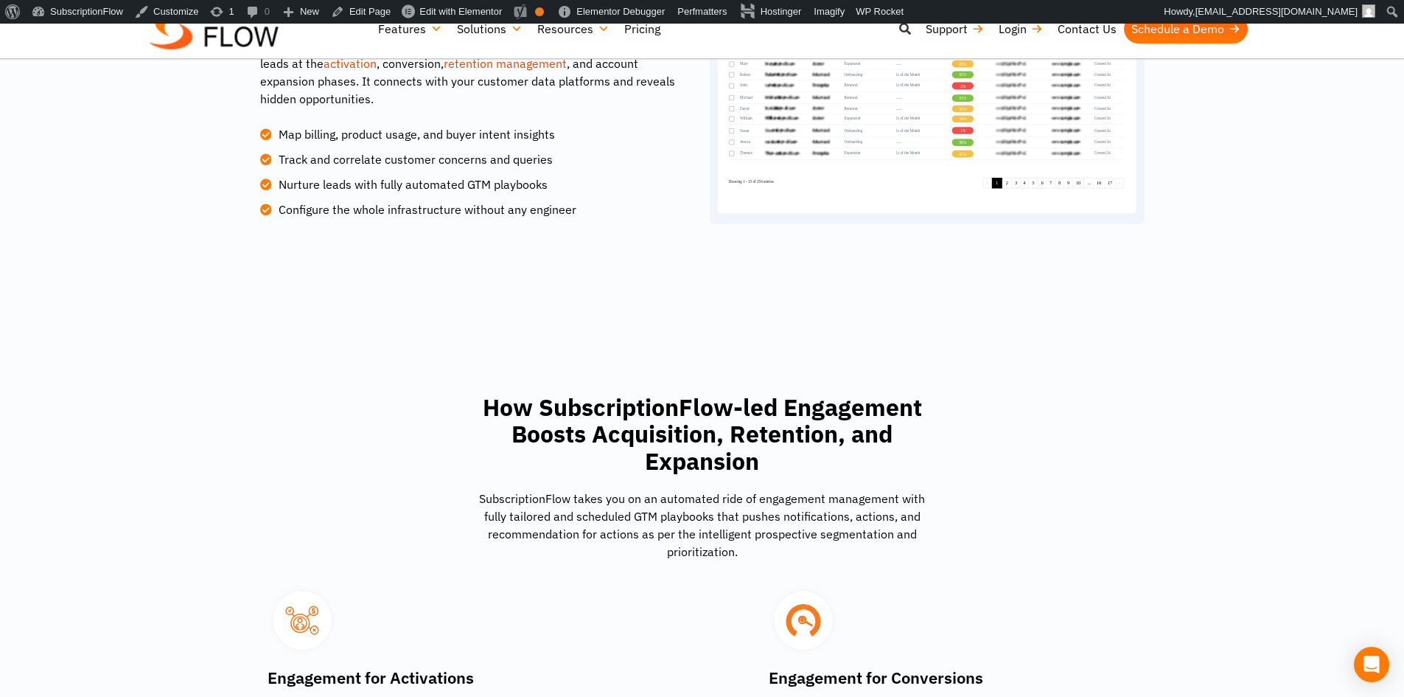
click at [902, 26] on icon at bounding box center [905, 29] width 12 height 12
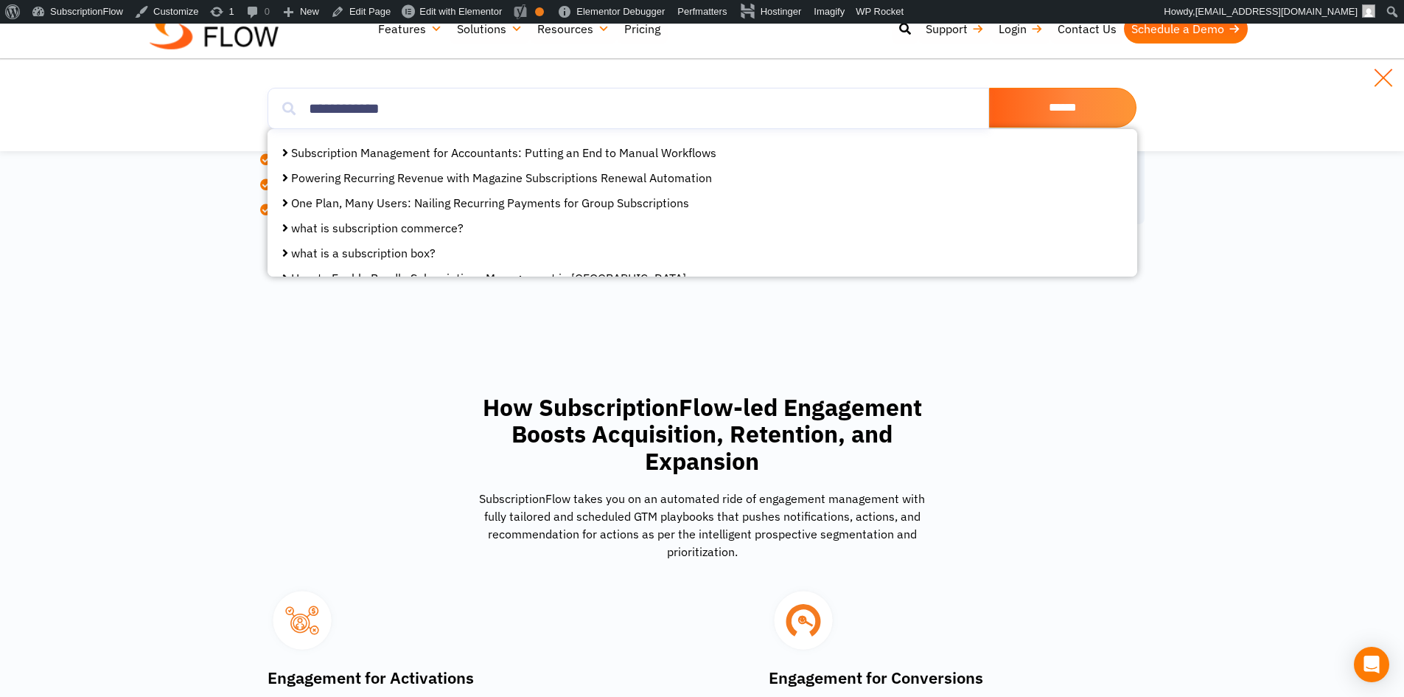
click at [1381, 72] on link at bounding box center [1384, 78] width 24 height 24
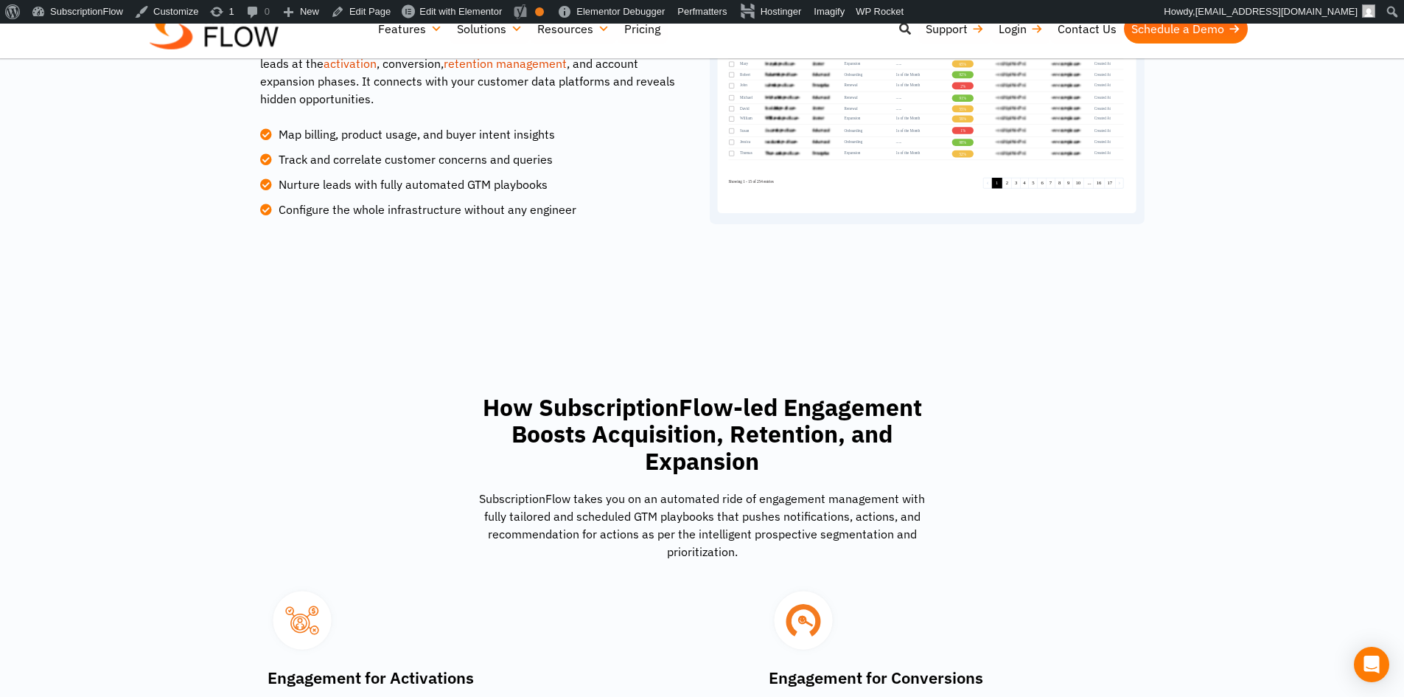
click at [904, 31] on icon at bounding box center [905, 29] width 12 height 12
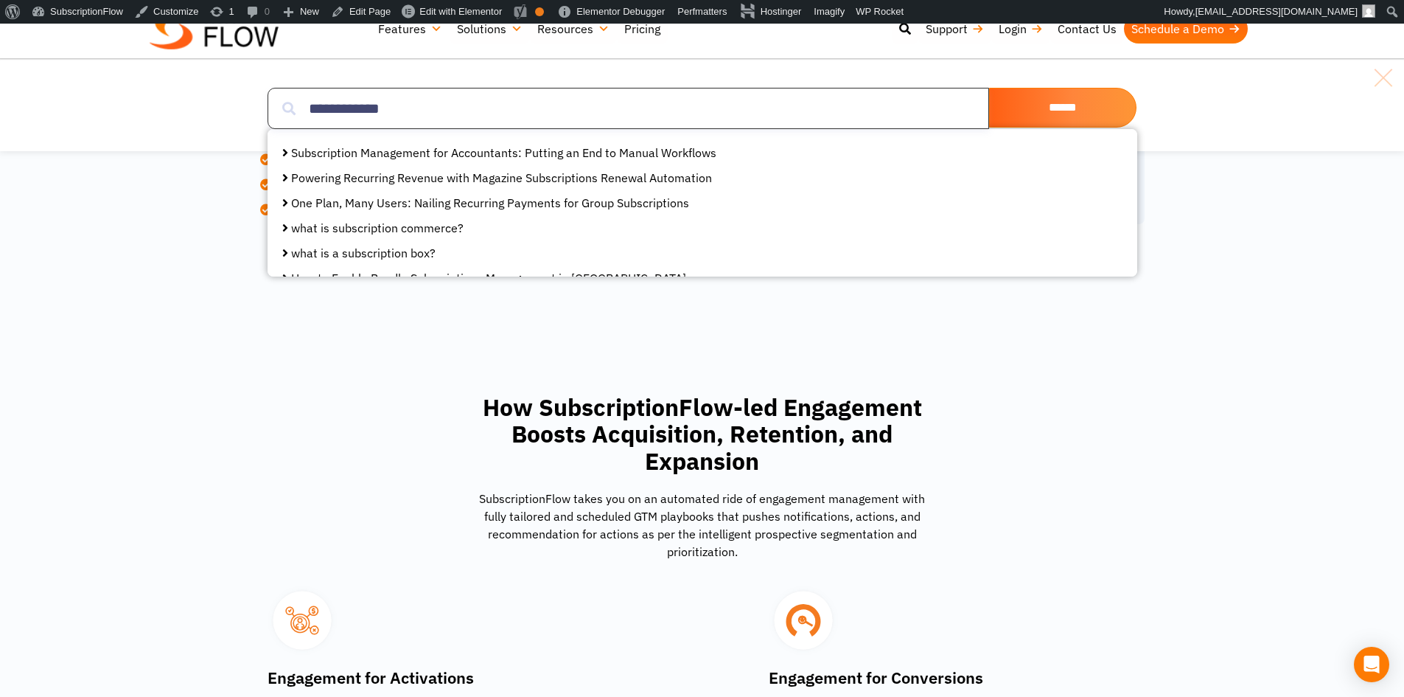
drag, startPoint x: 649, startPoint y: 105, endPoint x: 247, endPoint y: 113, distance: 401.8
click at [245, 114] on section "**********" at bounding box center [702, 108] width 1404 height 56
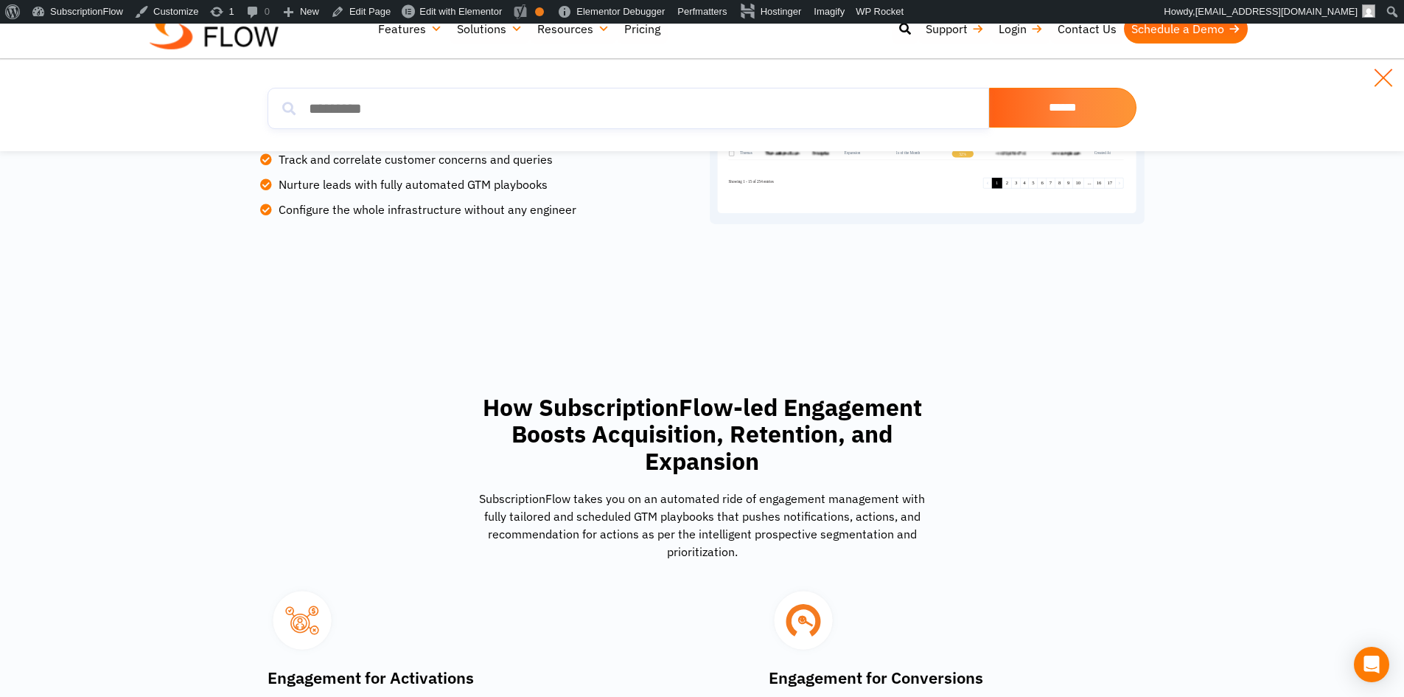
click at [1393, 77] on link at bounding box center [1384, 78] width 24 height 24
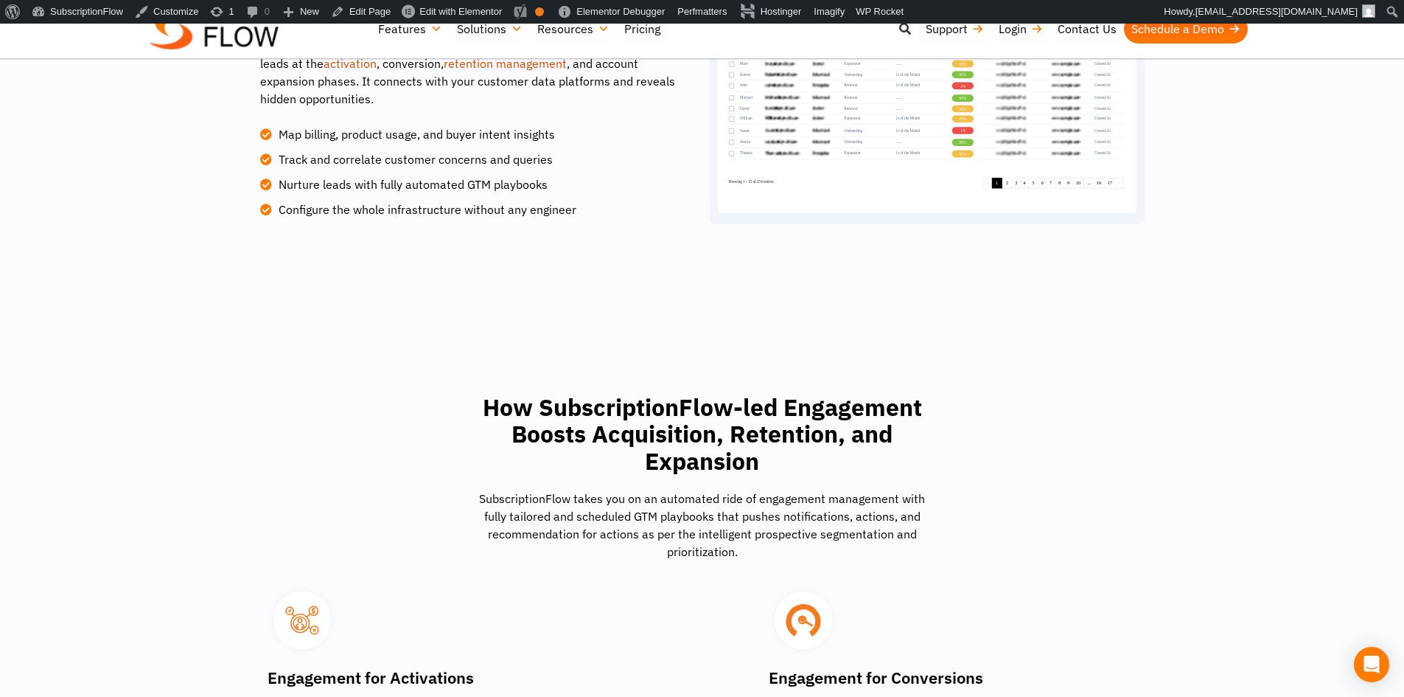
click at [909, 32] on icon at bounding box center [905, 29] width 12 height 12
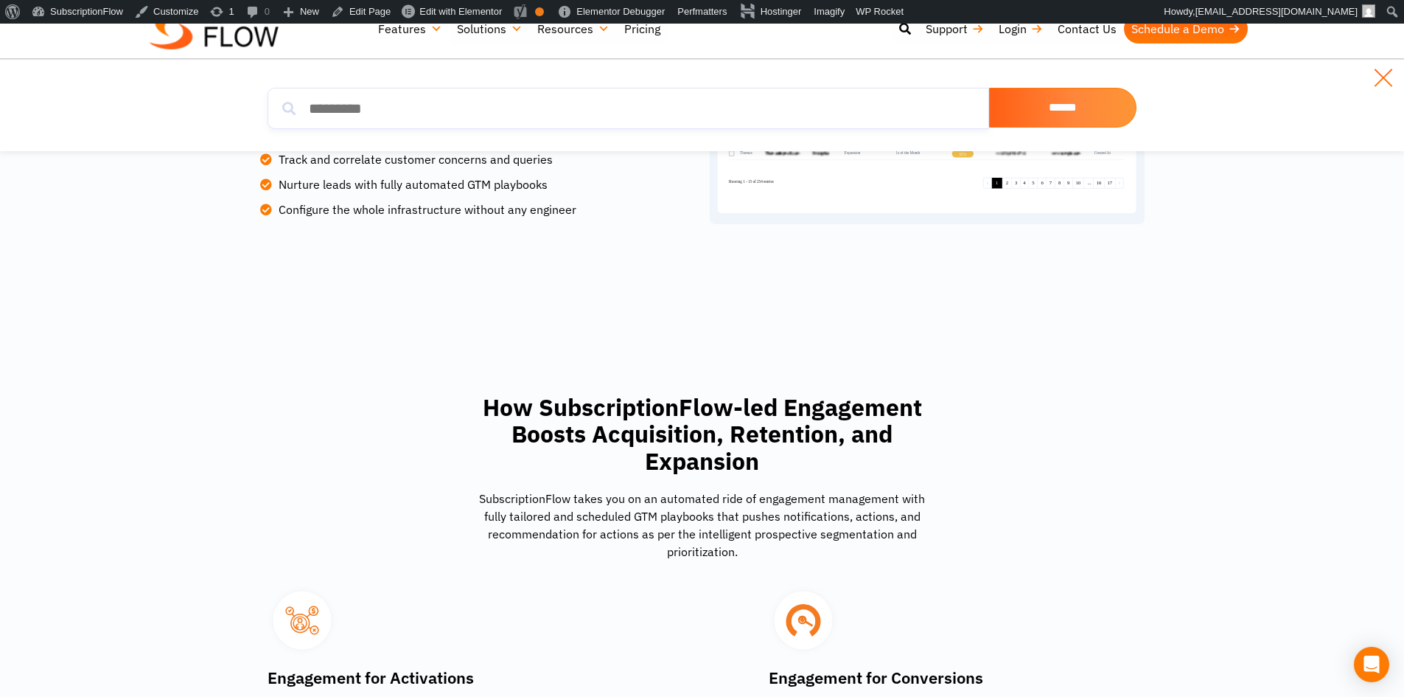
click at [1392, 81] on link at bounding box center [1384, 78] width 24 height 24
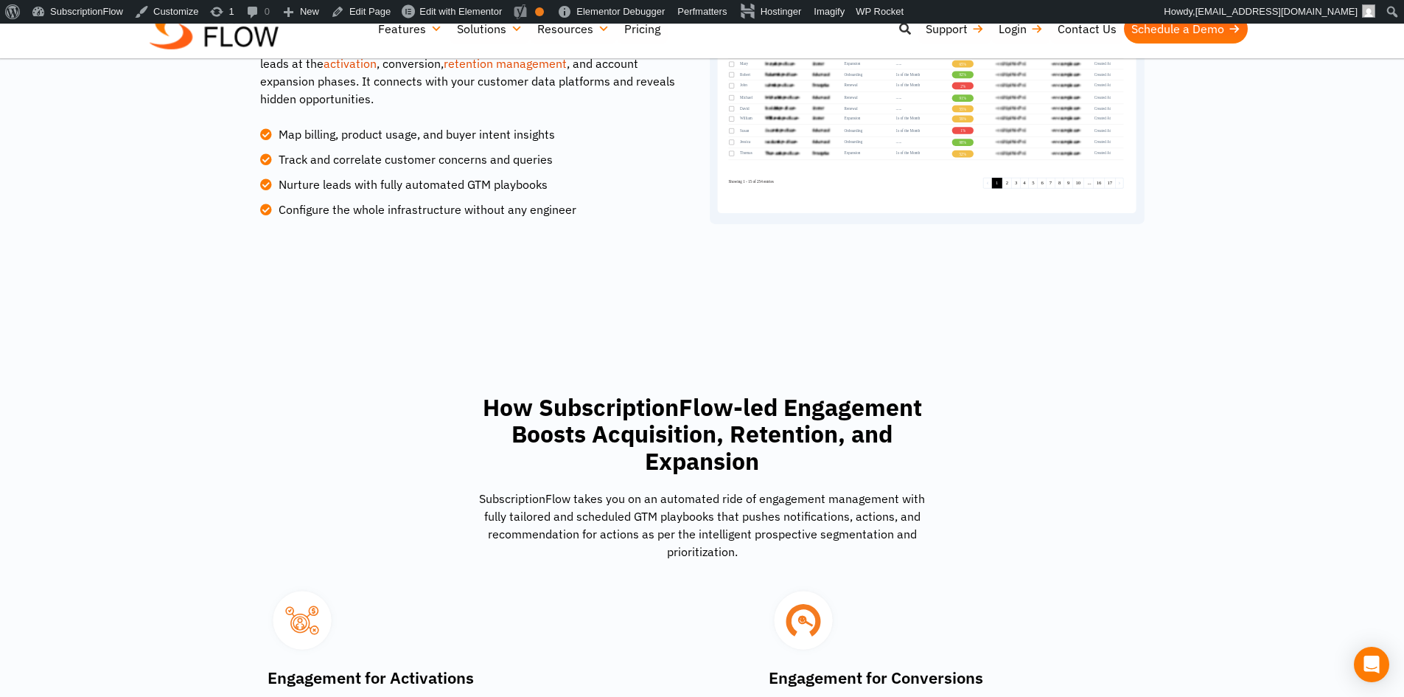
click at [899, 30] on icon at bounding box center [905, 29] width 12 height 12
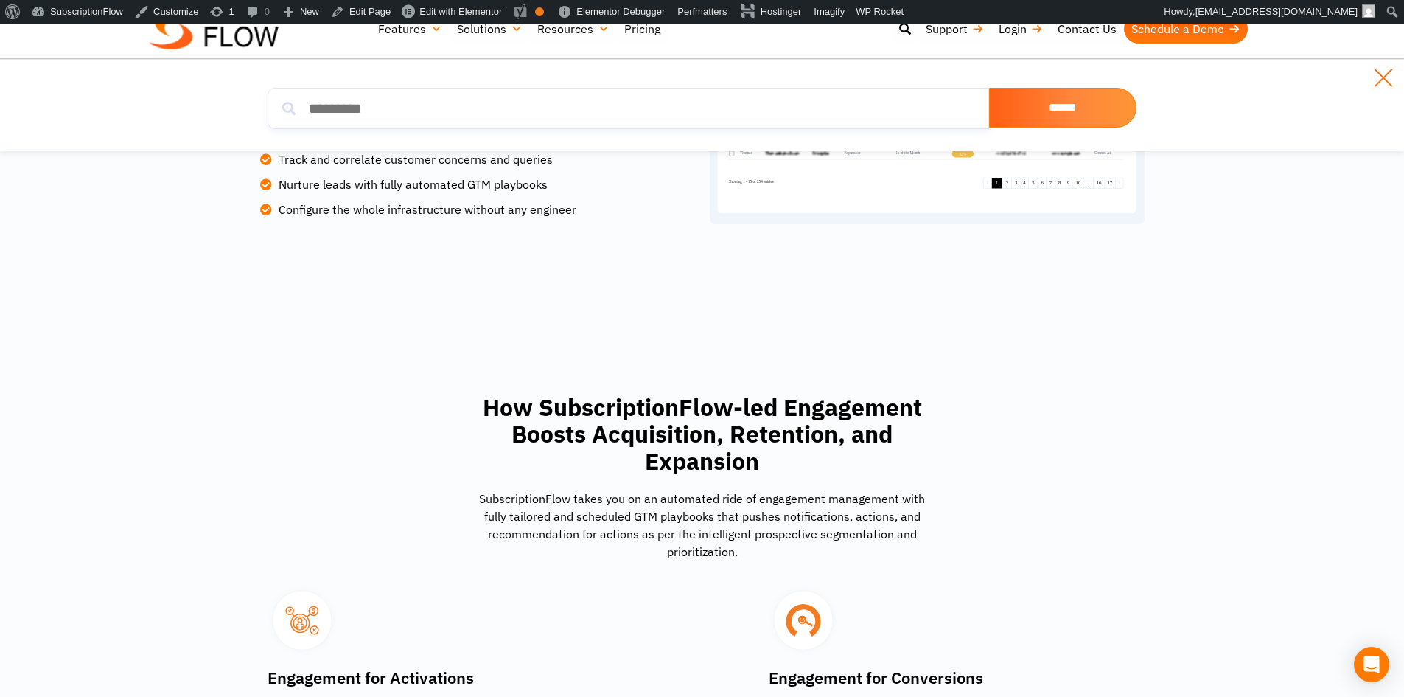
click at [1385, 73] on link at bounding box center [1384, 78] width 24 height 24
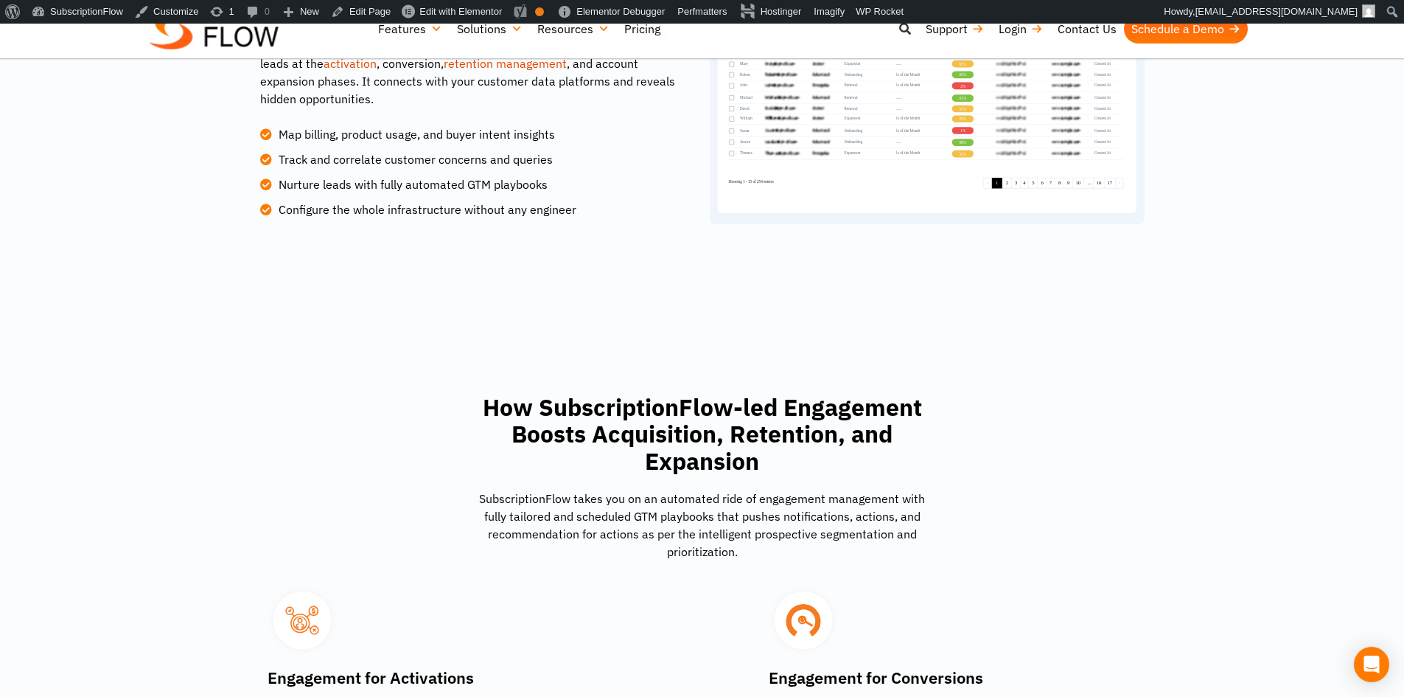
click at [905, 34] on icon at bounding box center [905, 29] width 12 height 12
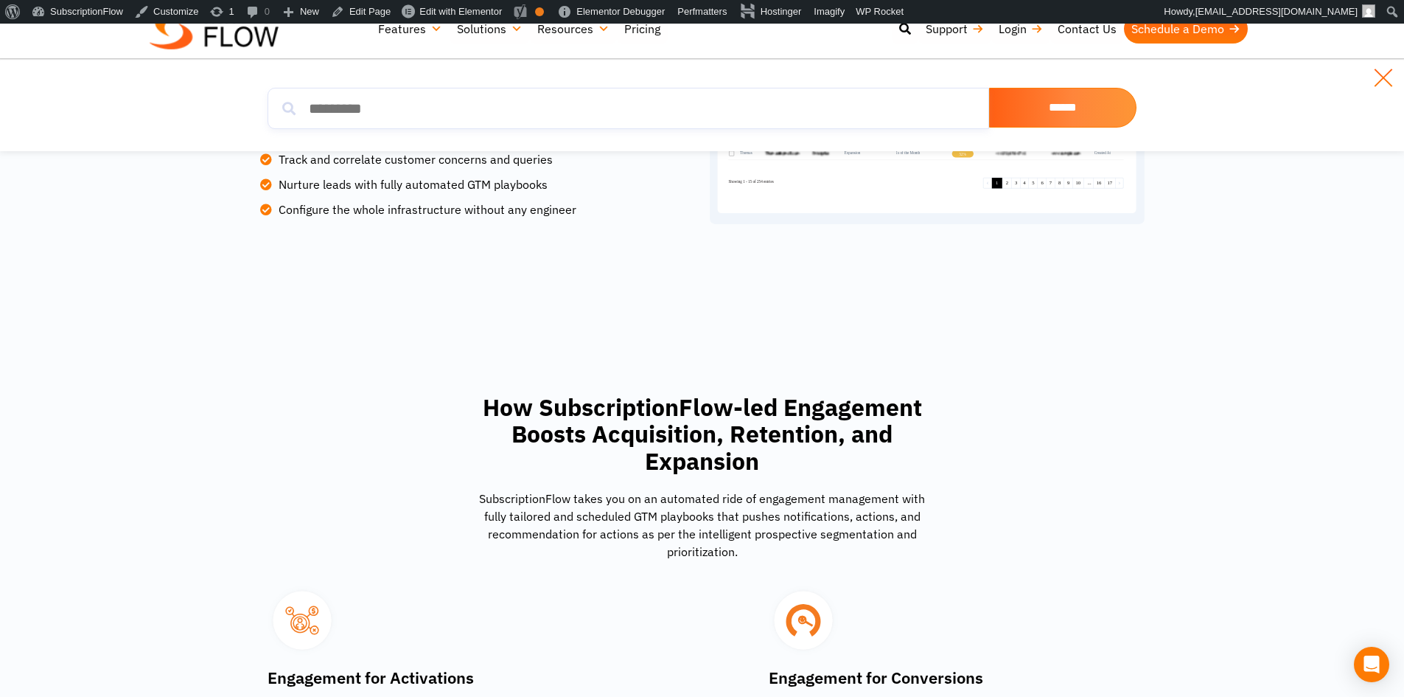
click at [1391, 83] on link at bounding box center [1384, 78] width 24 height 24
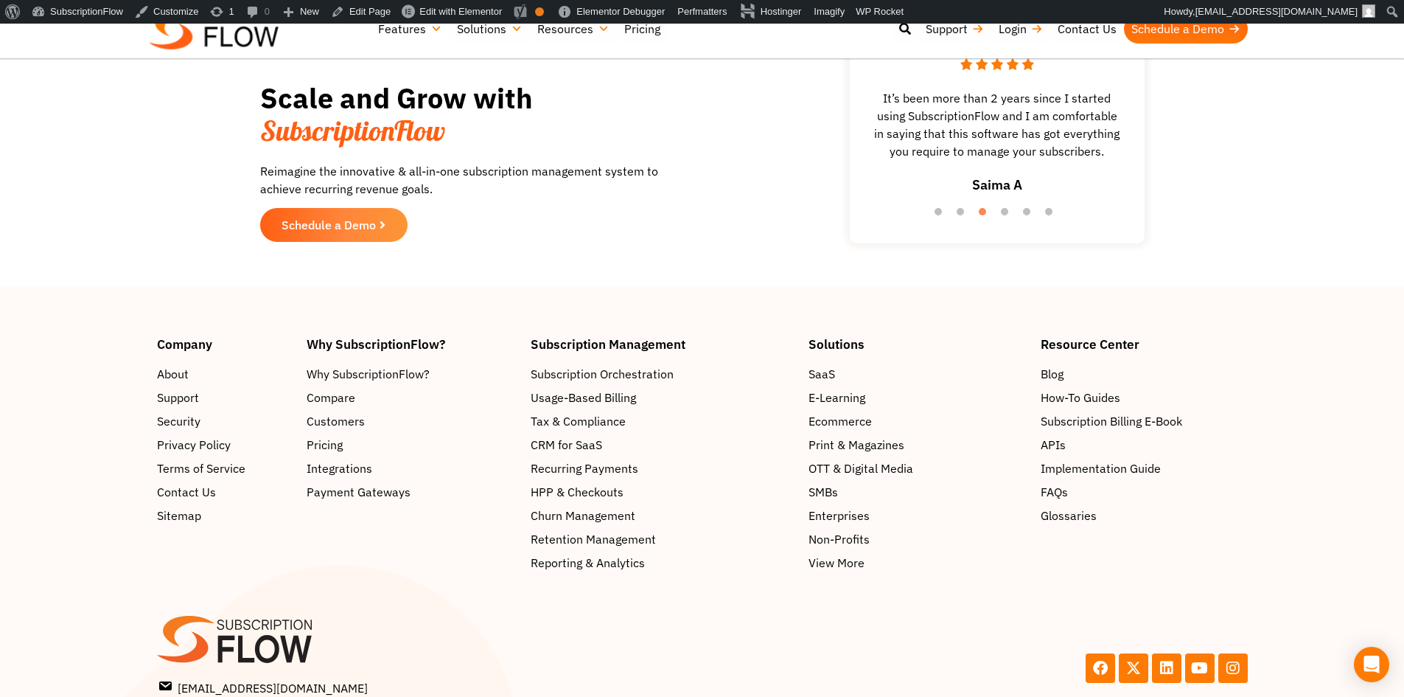
scroll to position [2346, 0]
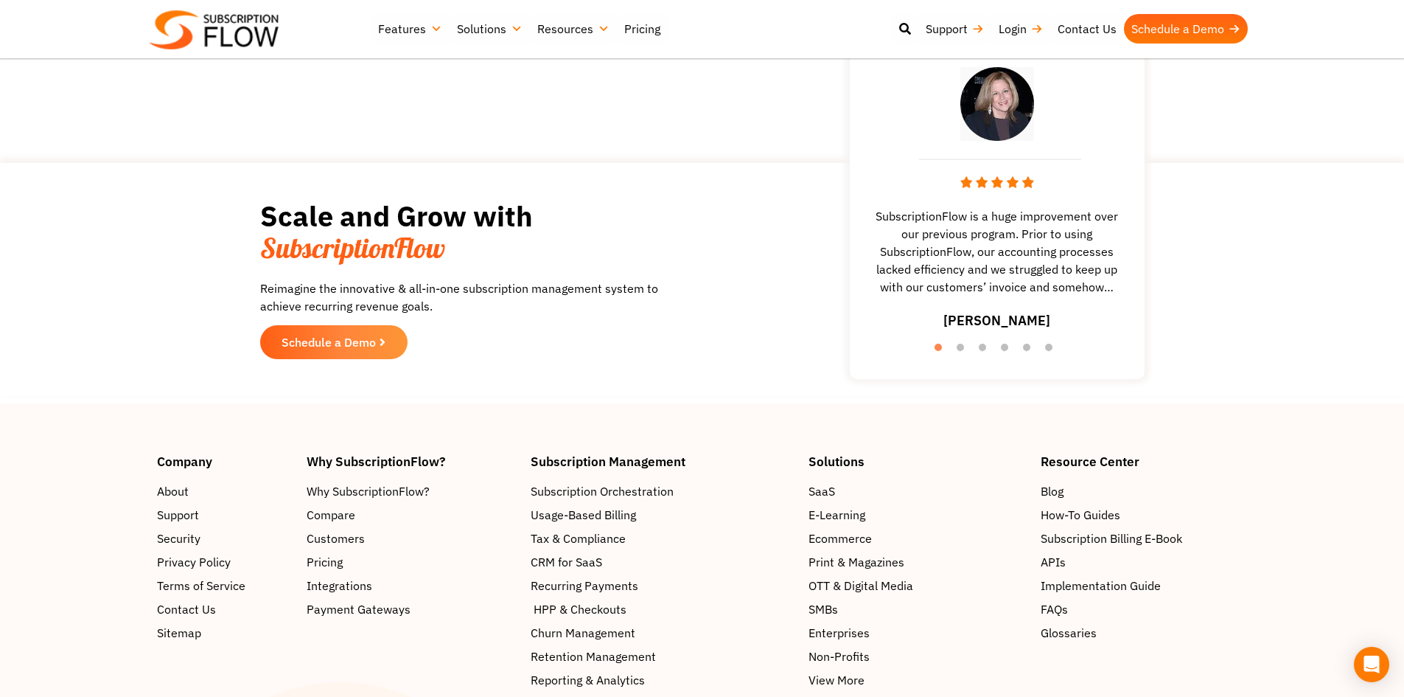
scroll to position [5303, 0]
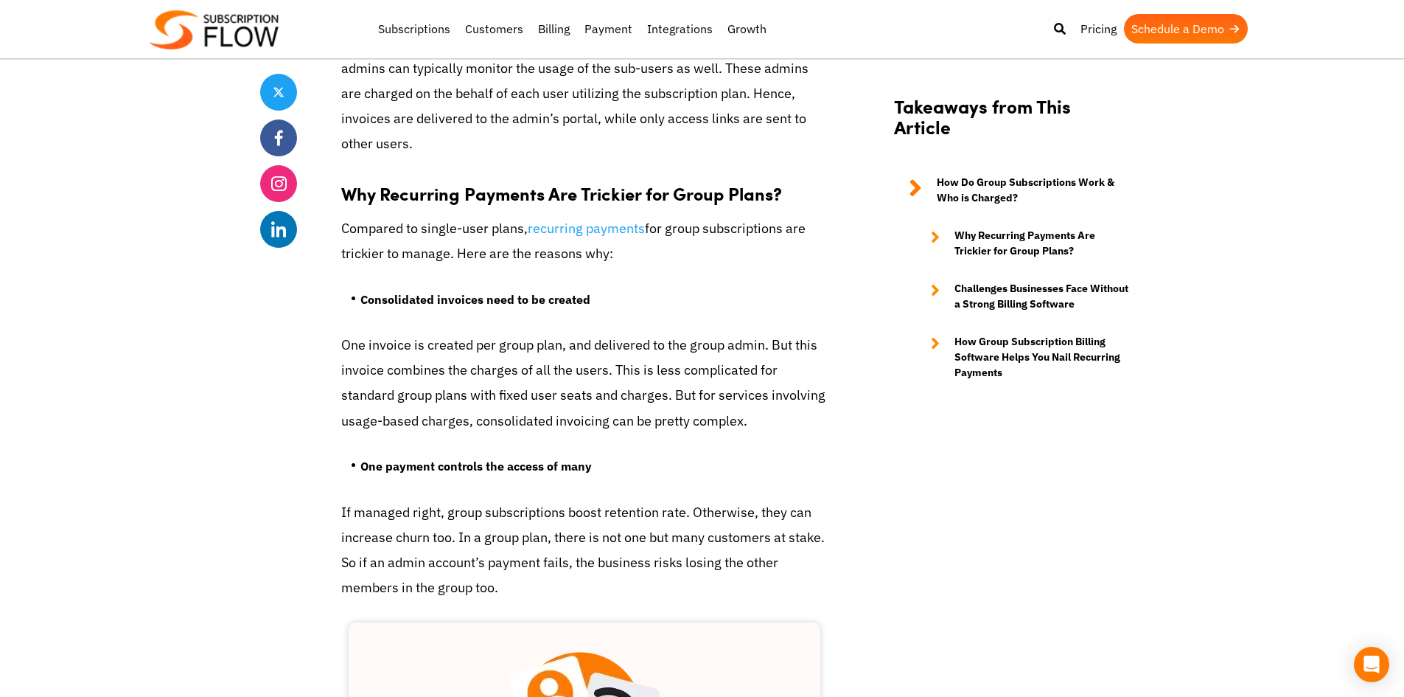
scroll to position [1474, 0]
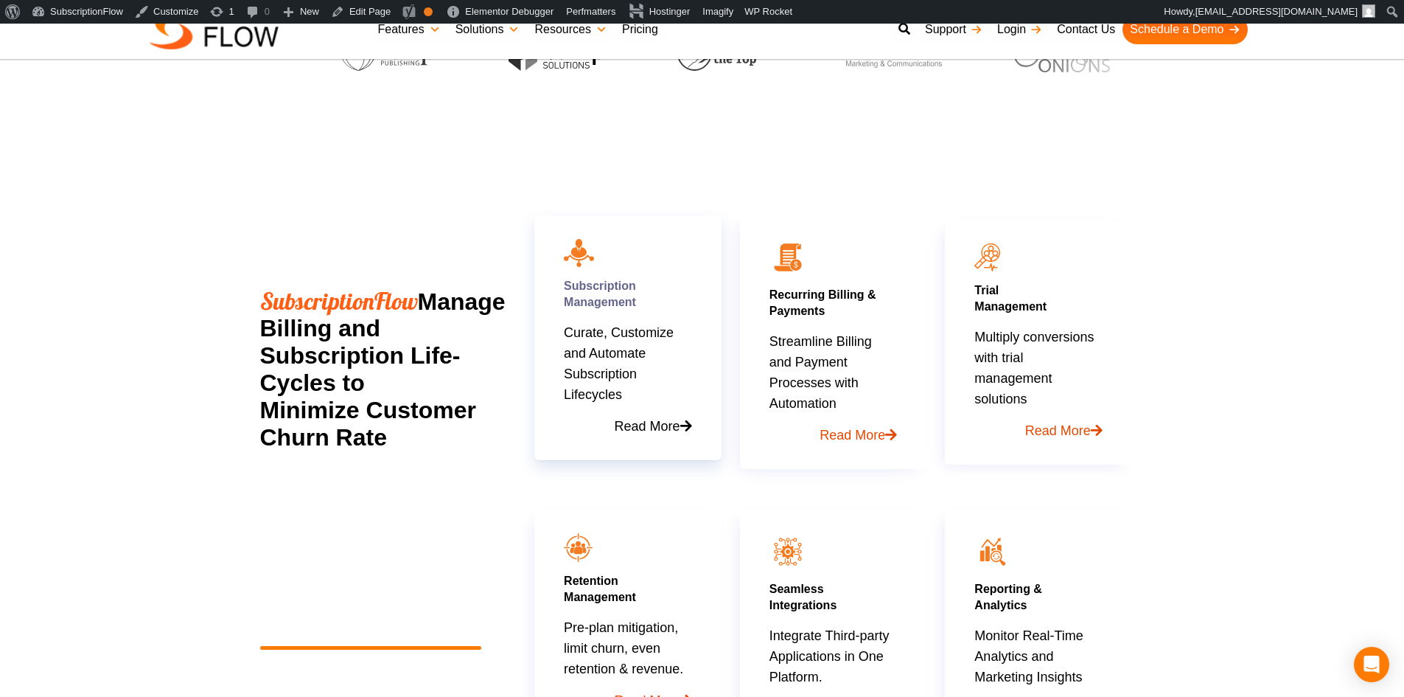
scroll to position [663, 0]
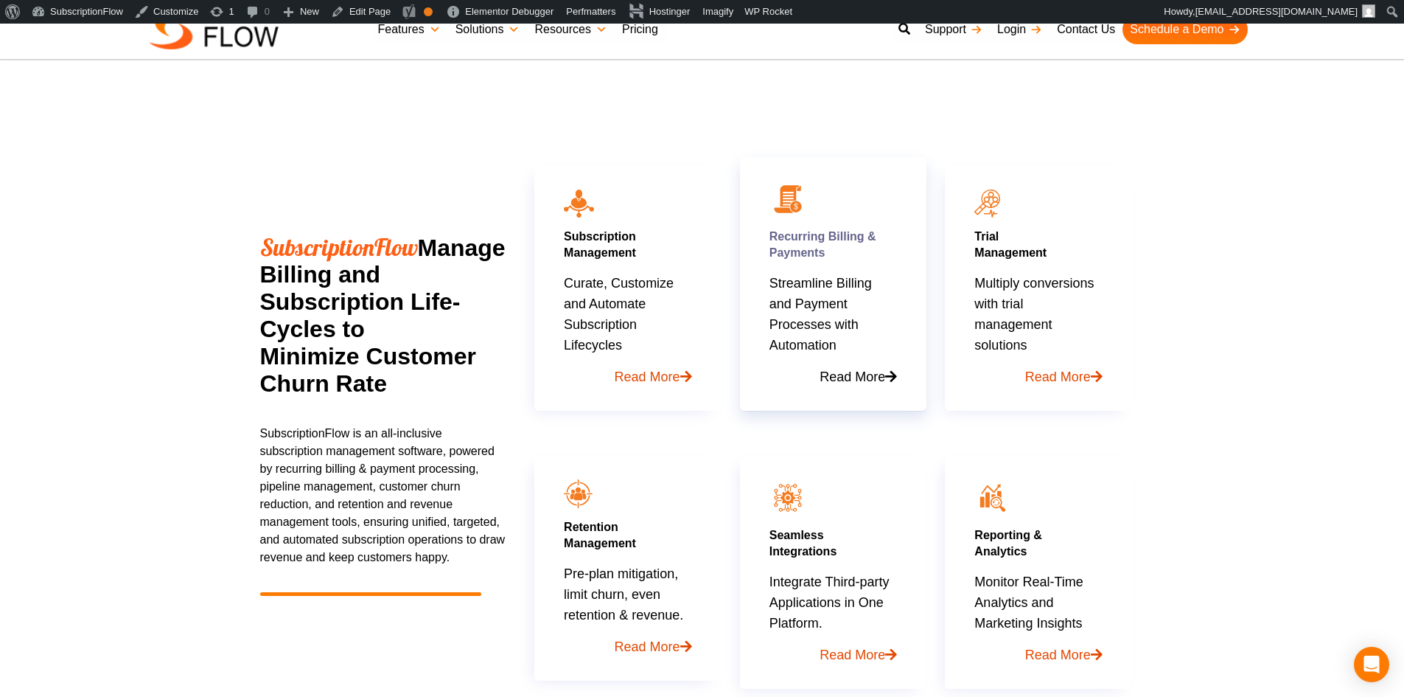
click at [854, 384] on link "Read More" at bounding box center [834, 371] width 128 height 32
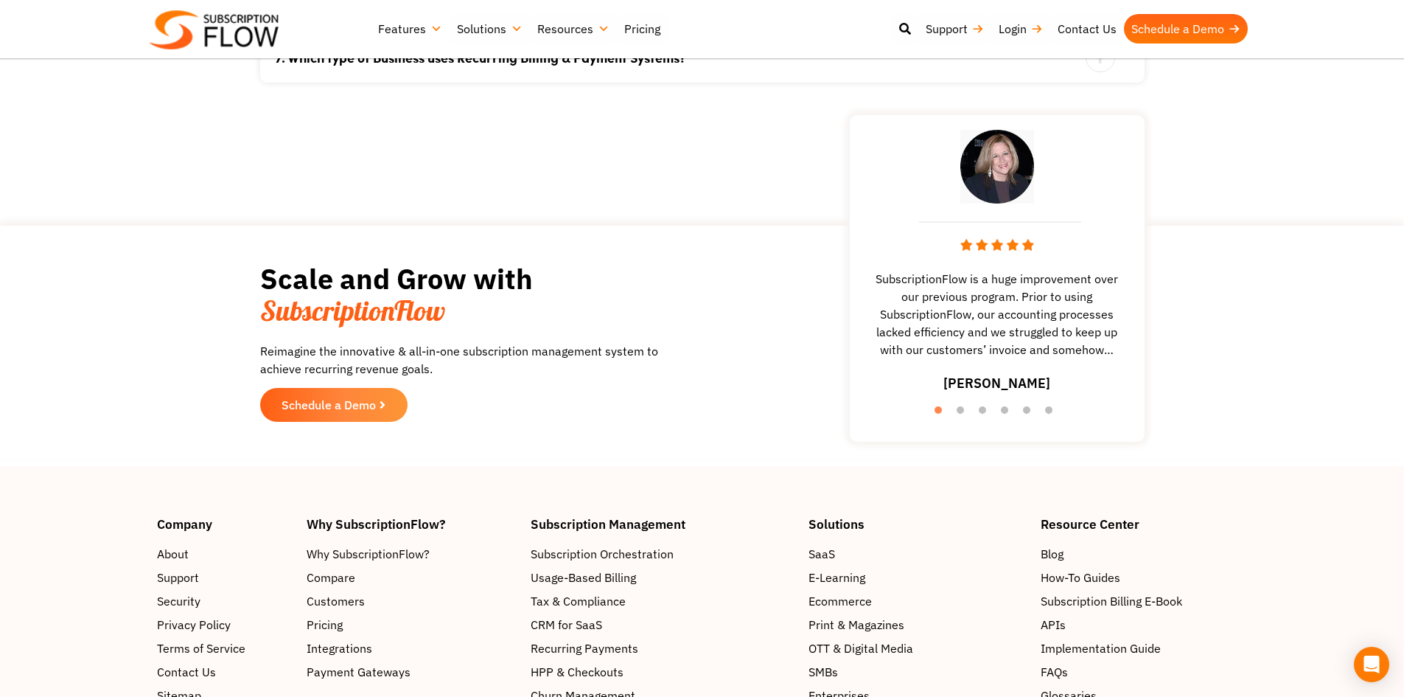
scroll to position [3612, 0]
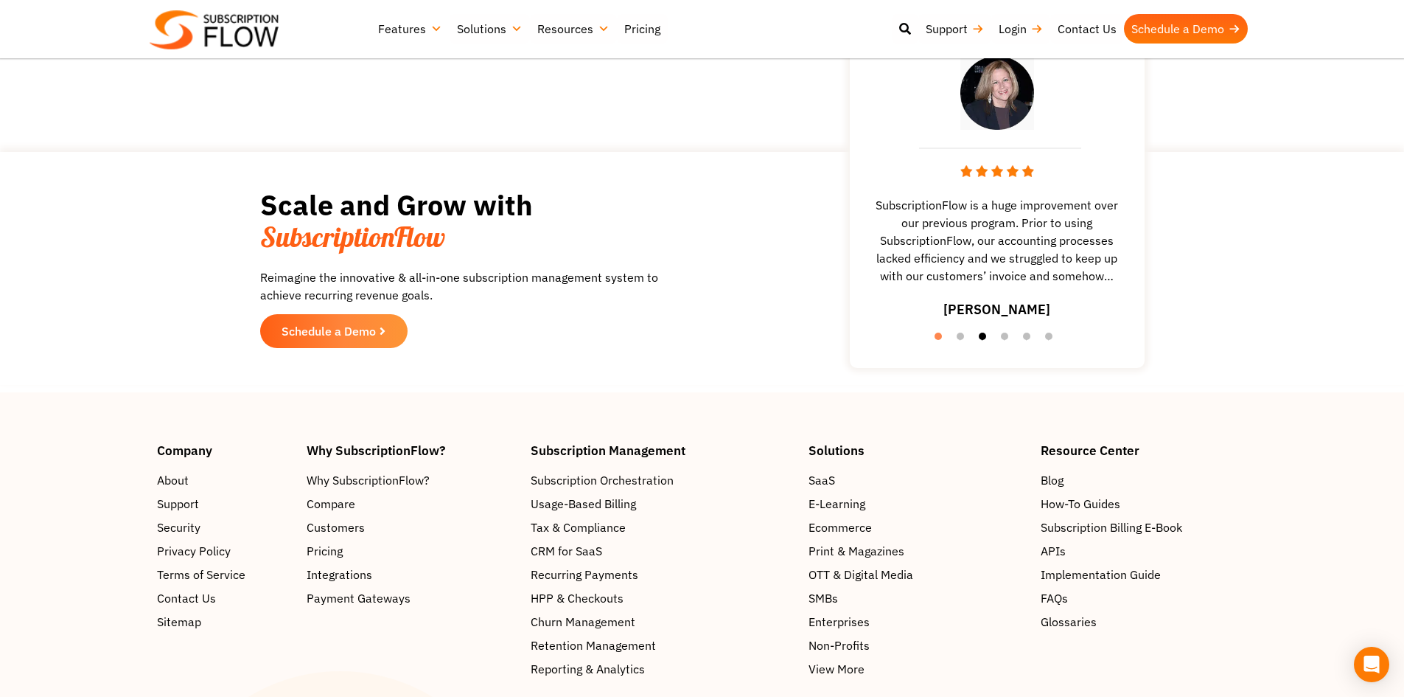
click at [988, 342] on button "3" at bounding box center [986, 339] width 15 height 15
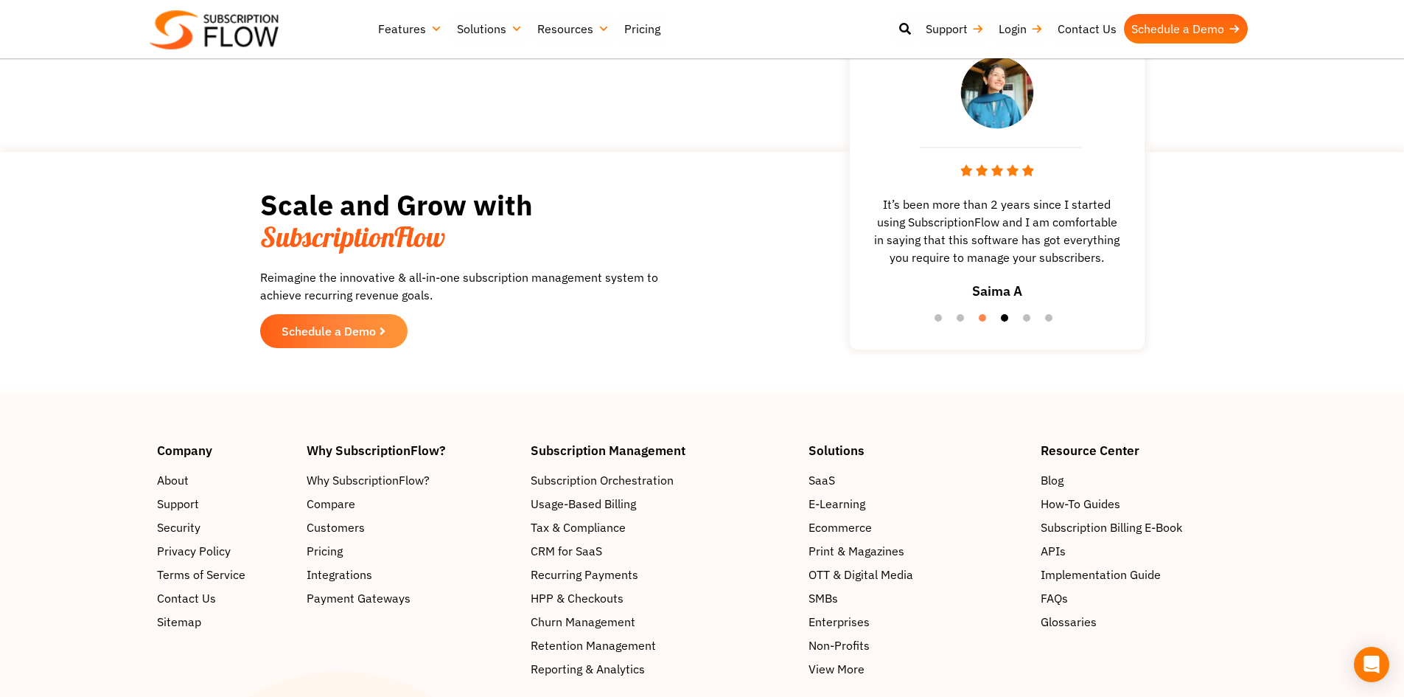
click at [1008, 324] on button "4" at bounding box center [1008, 321] width 15 height 15
click at [1036, 321] on li "5" at bounding box center [1030, 322] width 15 height 15
click at [1046, 321] on button "6" at bounding box center [1052, 322] width 15 height 15
click at [1026, 321] on div "Great solution for our somewhat complex business model. The support team behind…" at bounding box center [997, 193] width 280 height 289
click at [1025, 338] on li "5" at bounding box center [1030, 339] width 15 height 15
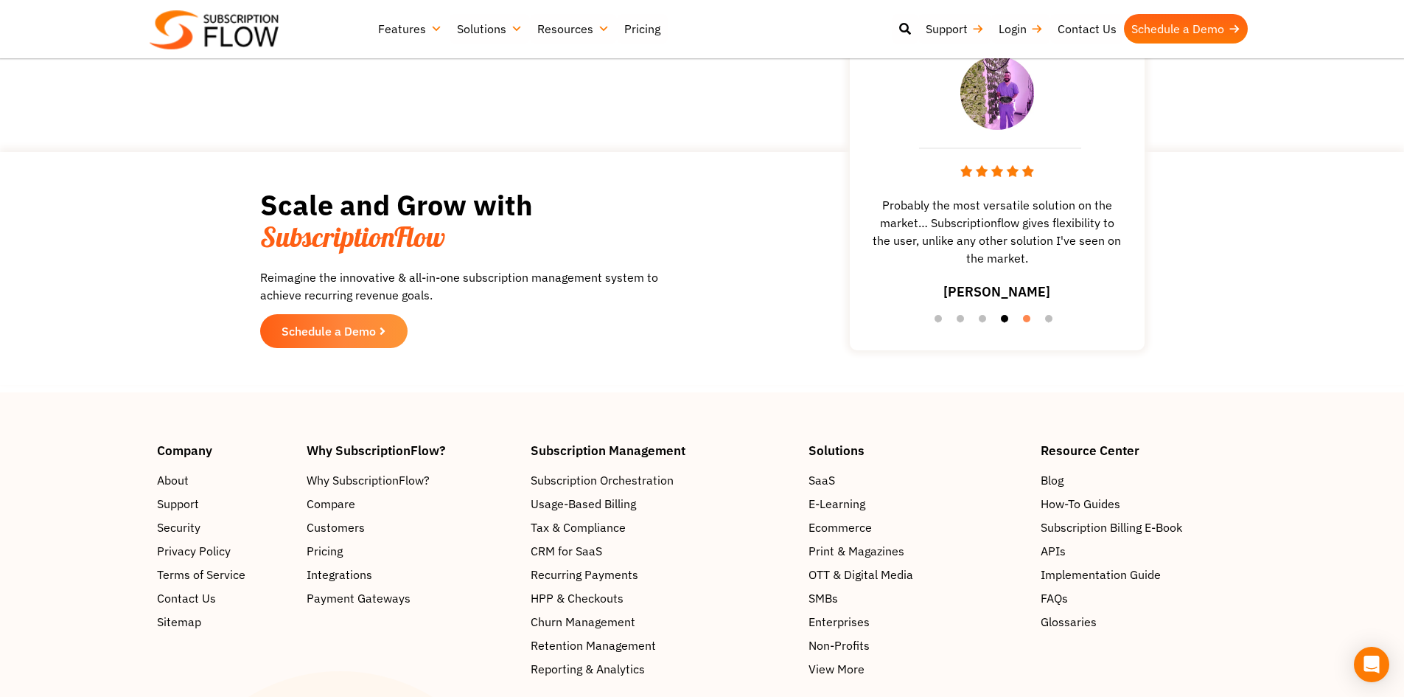
click at [1008, 329] on button "4" at bounding box center [1008, 322] width 15 height 15
click at [980, 324] on button "3" at bounding box center [986, 322] width 15 height 15
click at [963, 324] on button "2" at bounding box center [964, 321] width 15 height 15
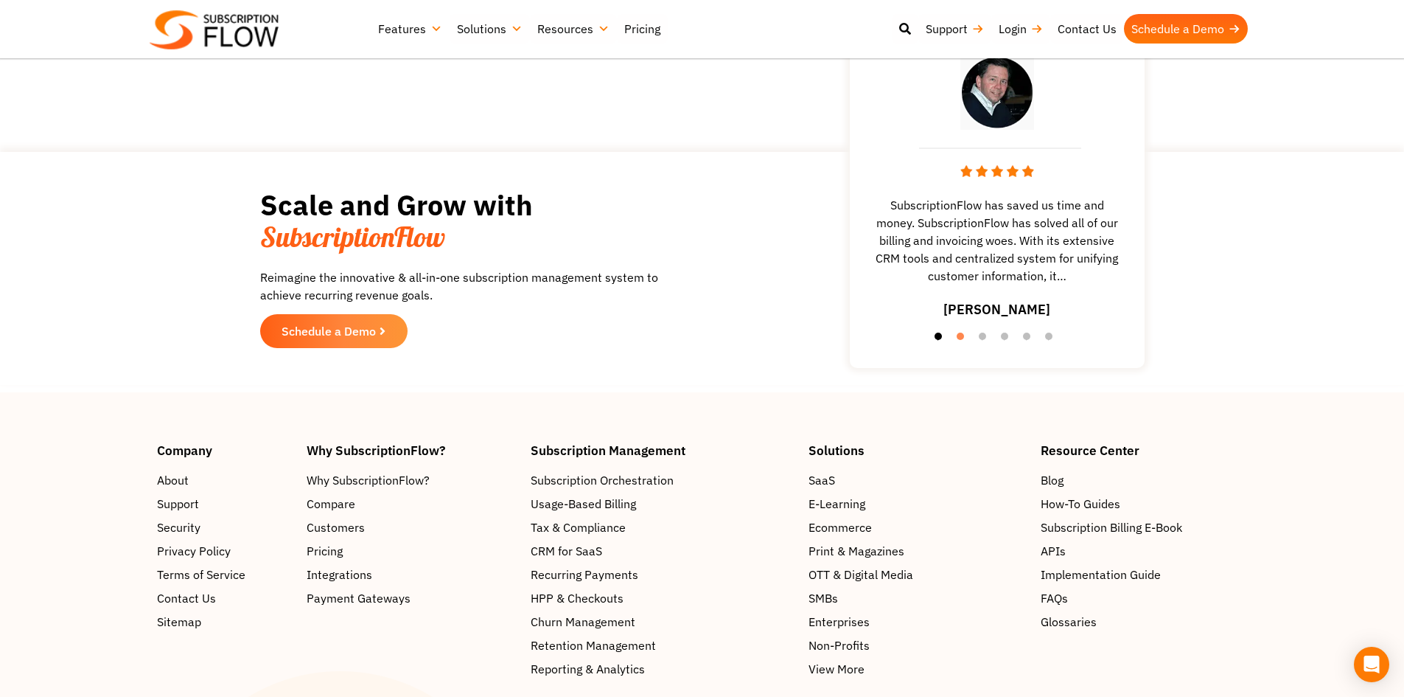
click at [939, 341] on button "1" at bounding box center [942, 339] width 15 height 15
